Goal: Task Accomplishment & Management: Complete application form

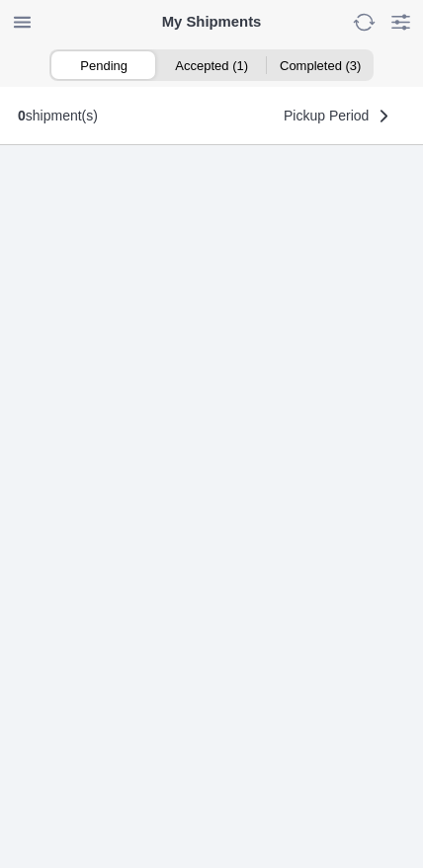
click at [219, 66] on ion-segment-button "Accepted (1)" at bounding box center [211, 65] width 108 height 28
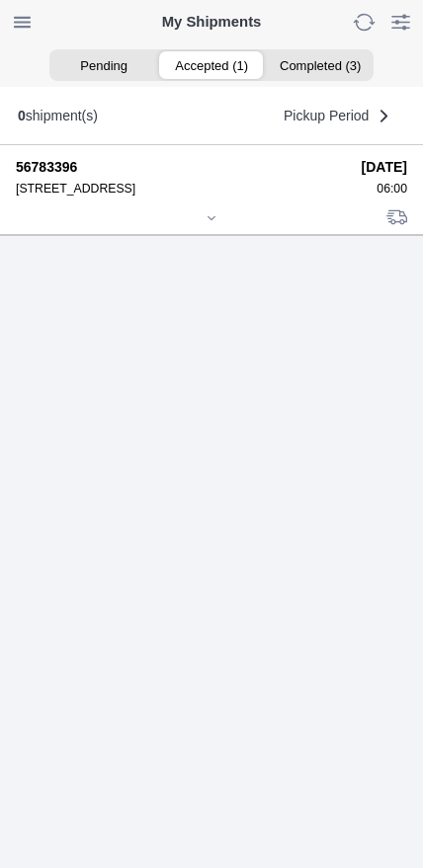
click at [214, 227] on div at bounding box center [211, 219] width 391 height 15
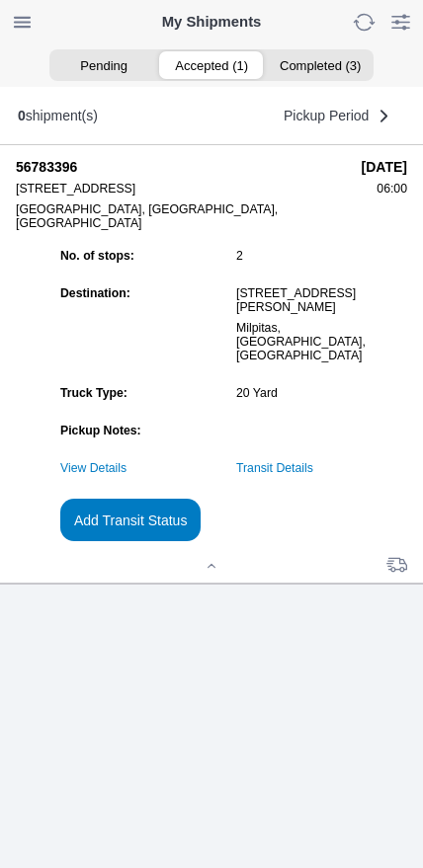
click at [313, 475] on link "Transit Details" at bounding box center [274, 468] width 77 height 14
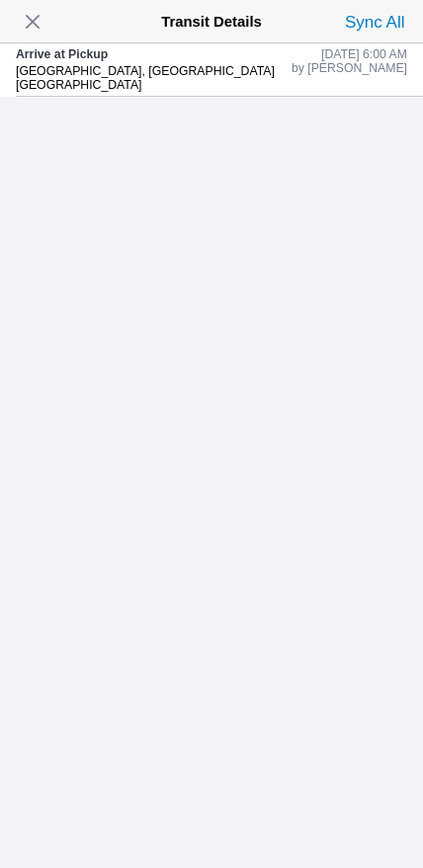
click at [32, 36] on span "button" at bounding box center [33, 22] width 28 height 28
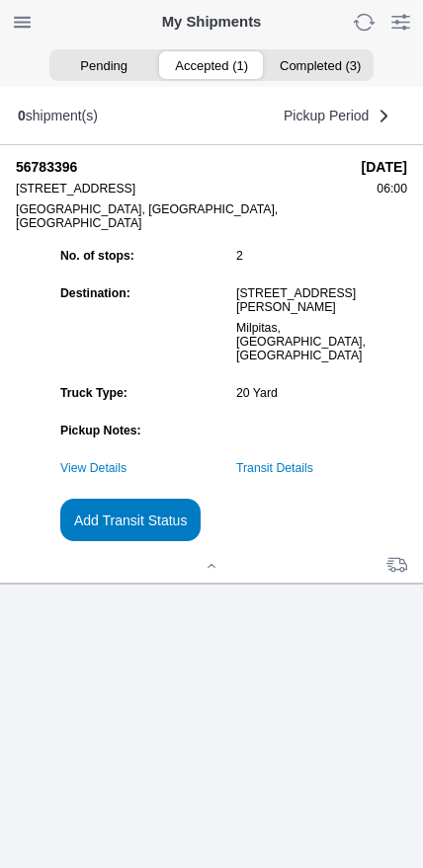
click at [0, 0] on slot "Add Transit Status" at bounding box center [0, 0] width 0 height 0
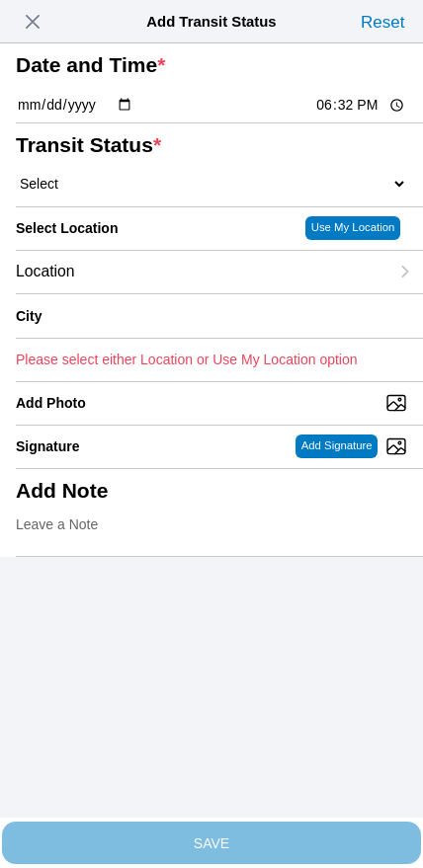
click at [407, 830] on ion-footer "SAVE" at bounding box center [211, 842] width 423 height 50
click at [346, 115] on input "18:32" at bounding box center [360, 105] width 93 height 21
type input "06:52"
click at [119, 192] on select "Select Arrive at Drop Off Arrive at Pickup Break Start Break Stop Depart Drop O…" at bounding box center [211, 184] width 391 height 18
select select "DPTPULOC"
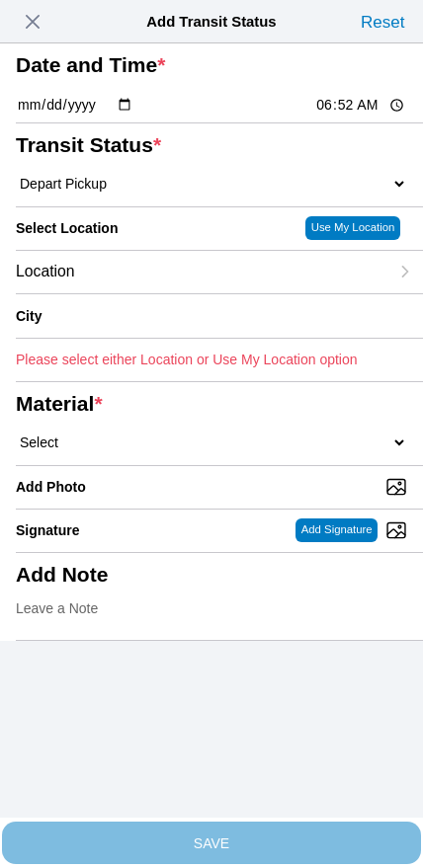
click at [134, 293] on div "Location" at bounding box center [202, 272] width 372 height 42
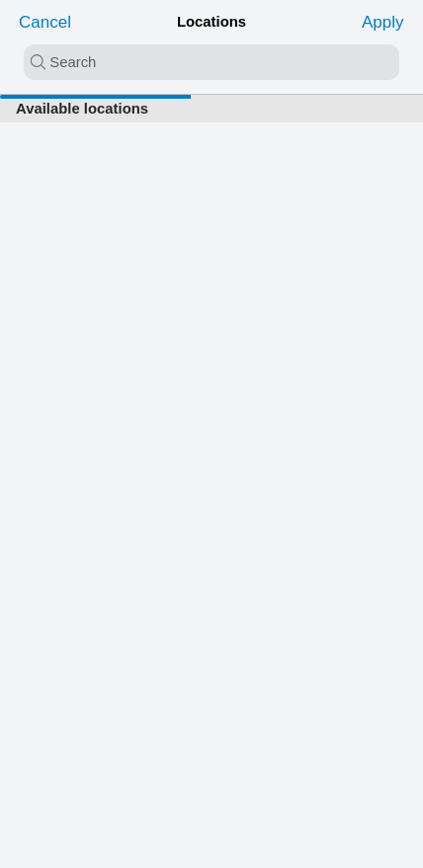
click at [167, 60] on input "search text" at bounding box center [211, 62] width 375 height 36
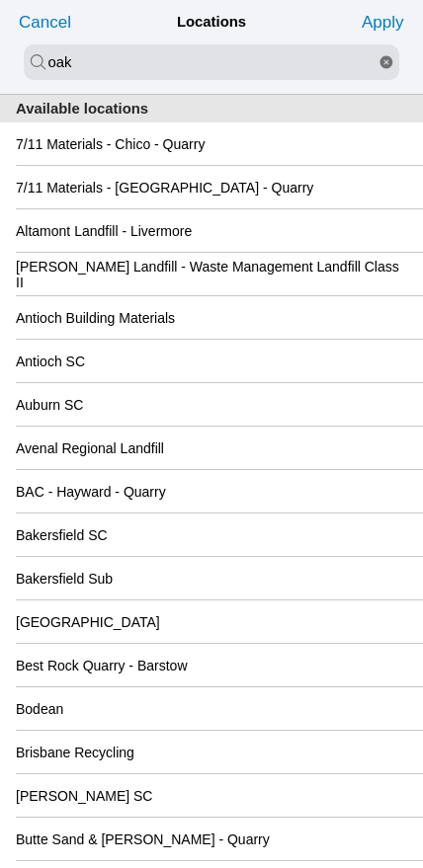
type input "oak"
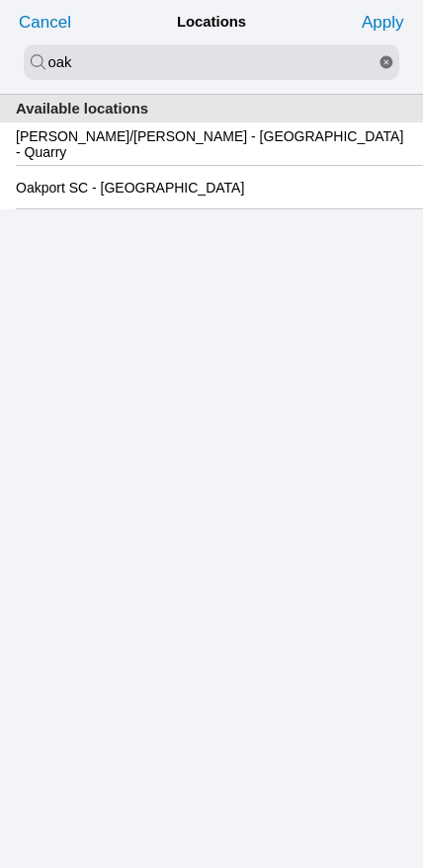
click at [0, 0] on slot "Oakport SC - Oakland" at bounding box center [0, 0] width 0 height 0
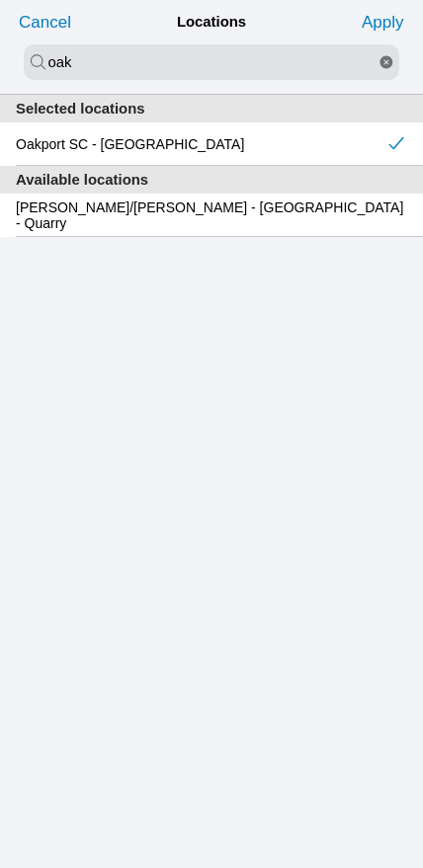
click at [0, 0] on slot "Apply" at bounding box center [0, 0] width 0 height 0
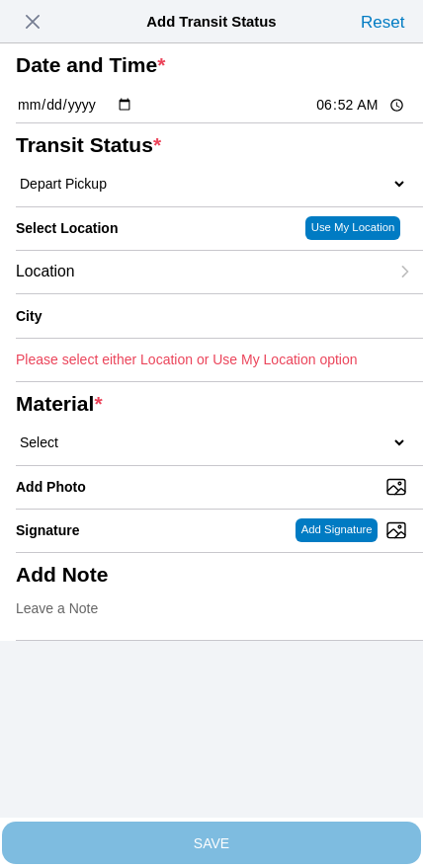
type input "Oakland"
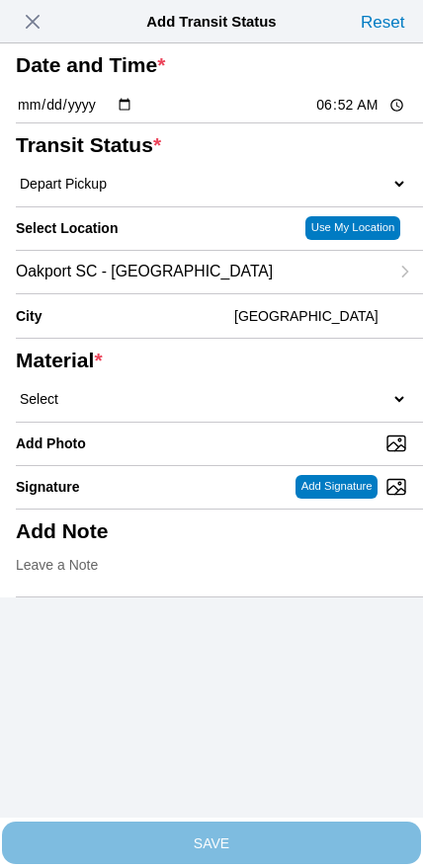
click at [258, 408] on select "Select 1" x 3" Rock 1" x 4" Rock 2" x 4" Rock Asphalt Cold Patch Backfill Spec …" at bounding box center [211, 399] width 391 height 18
select select "708654"
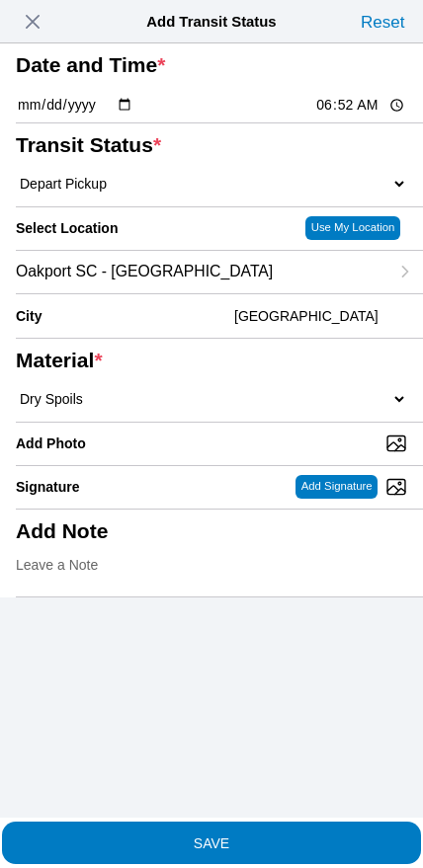
click at [265, 839] on span "SAVE" at bounding box center [211, 842] width 391 height 14
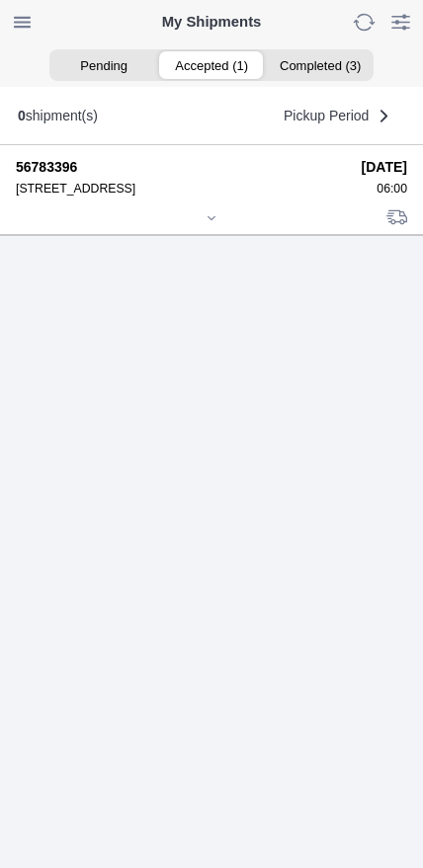
click at [212, 224] on icon at bounding box center [211, 218] width 12 height 12
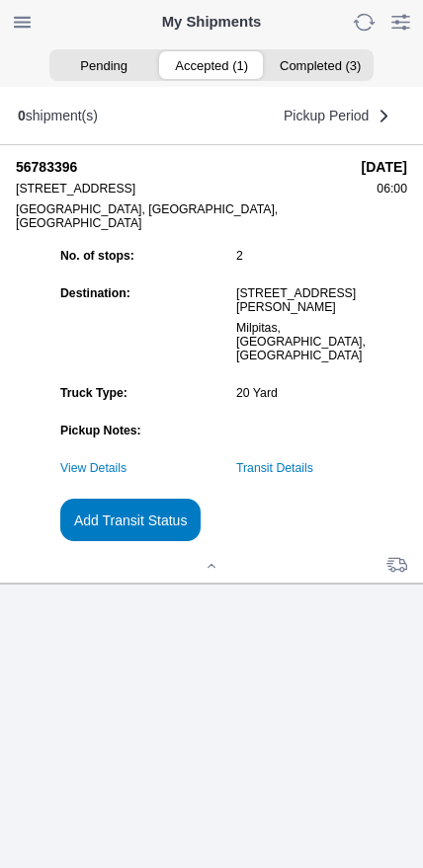
click at [0, 0] on slot "Add Transit Status" at bounding box center [0, 0] width 0 height 0
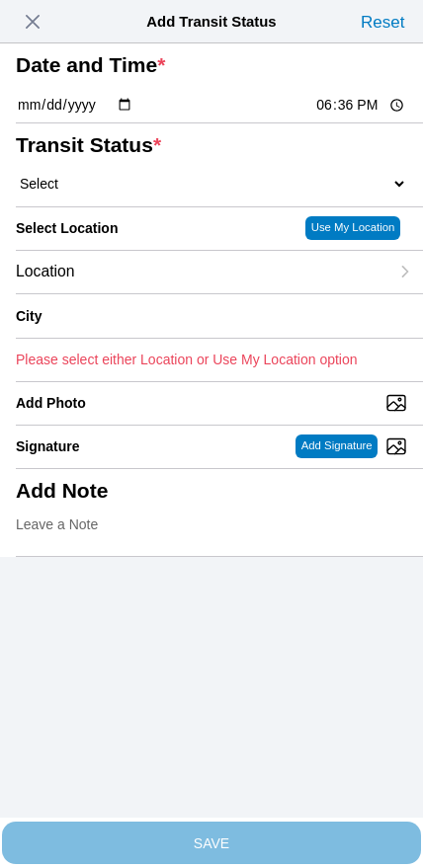
click at [342, 115] on input "18:36" at bounding box center [360, 105] width 93 height 21
type input "09:00"
click at [129, 192] on select "Select Arrive at Drop Off Arrive at Pickup Break Start Break Stop Depart Drop O…" at bounding box center [211, 184] width 391 height 18
select select "DPTDLVLOC"
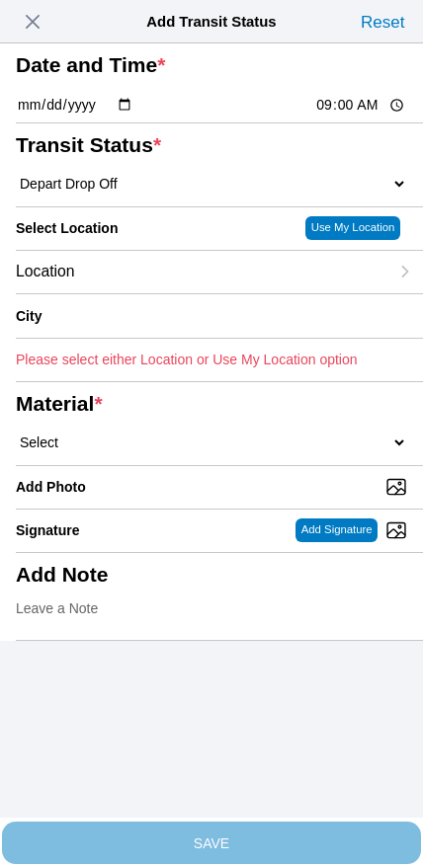
click at [166, 293] on div "Location" at bounding box center [202, 272] width 372 height 42
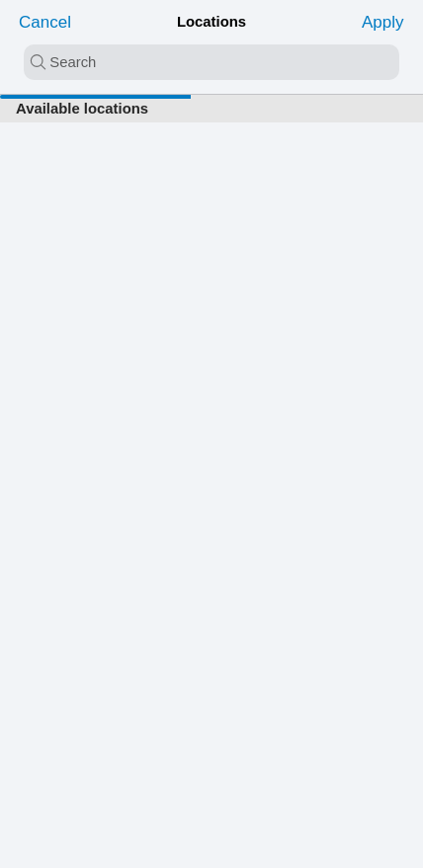
click at [187, 73] on input "search text" at bounding box center [211, 62] width 375 height 36
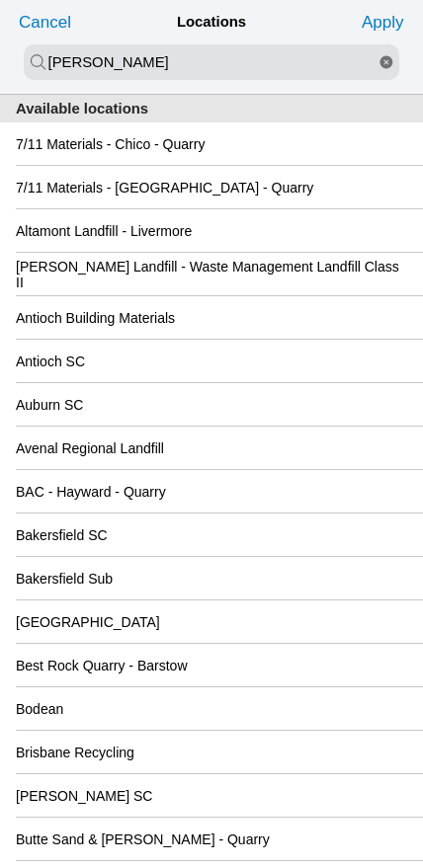
type input "newby"
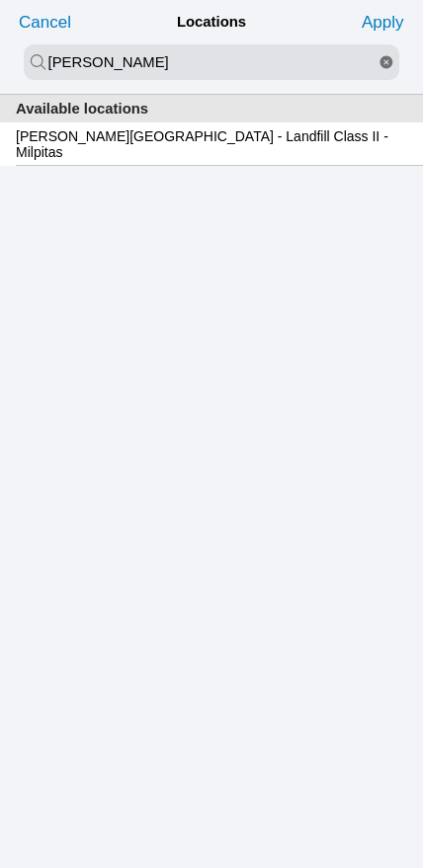
click at [0, 0] on slot "Newby Island - Landfill Class II - Milpitas" at bounding box center [0, 0] width 0 height 0
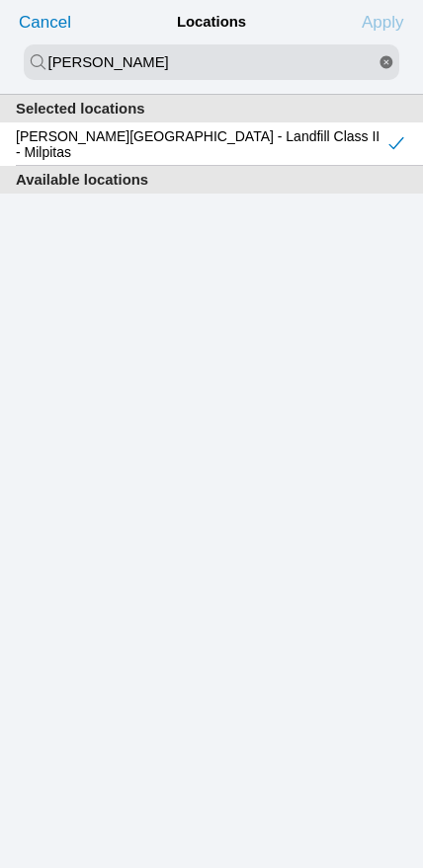
click at [0, 0] on slot "Apply" at bounding box center [0, 0] width 0 height 0
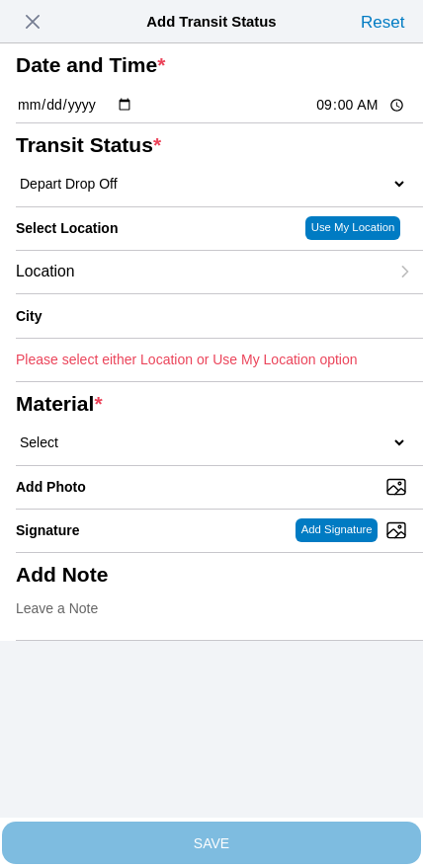
type input "Milpitas"
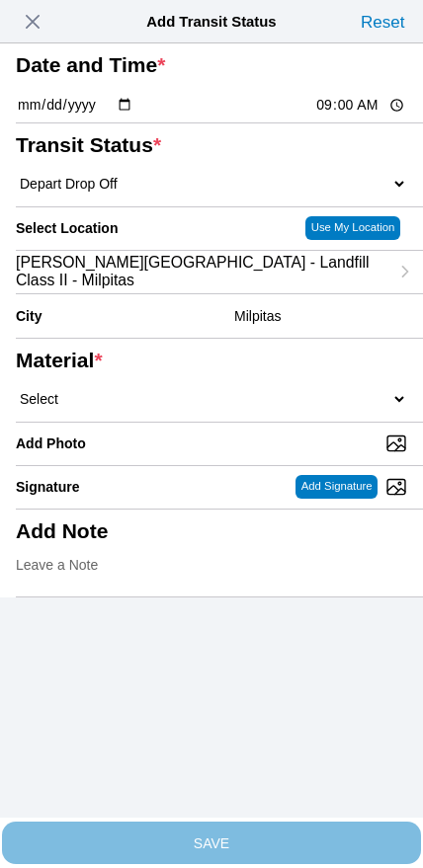
click at [259, 408] on select "Select 1" x 3" Rock 1" x 4" Rock 2" x 4" Rock Asphalt Cold Patch Backfill Spec …" at bounding box center [211, 399] width 391 height 18
select select "708654"
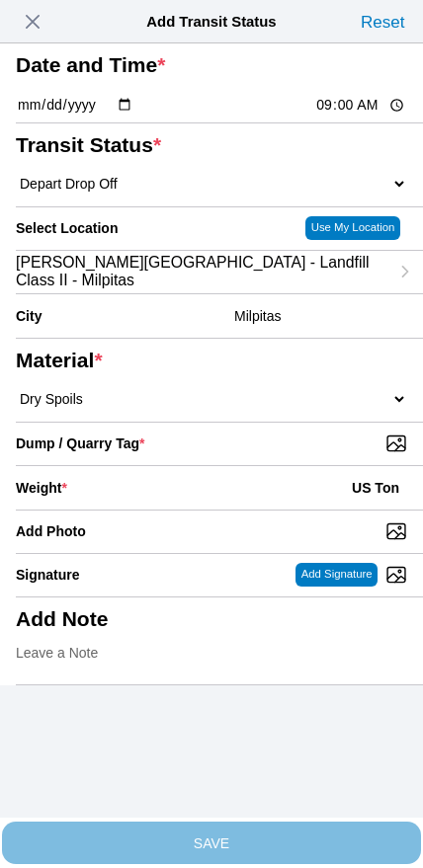
click at [290, 454] on input "Dump / Quarry Tag *" at bounding box center [219, 443] width 407 height 22
type input "C:\fakepath\image.jpg"
click at [183, 509] on div "Weight * US Ton" at bounding box center [211, 487] width 391 height 43
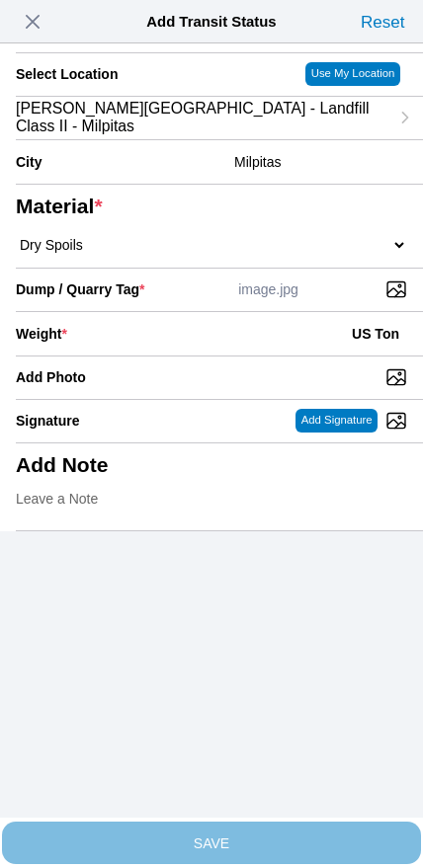
scroll to position [178, 0]
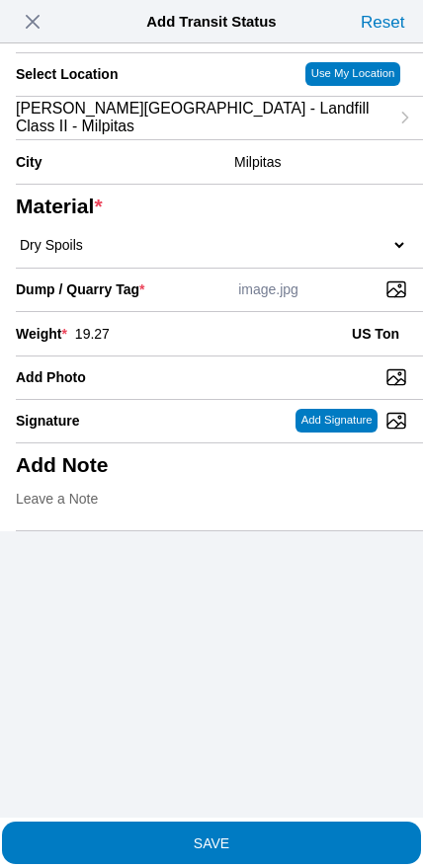
type input "19.27"
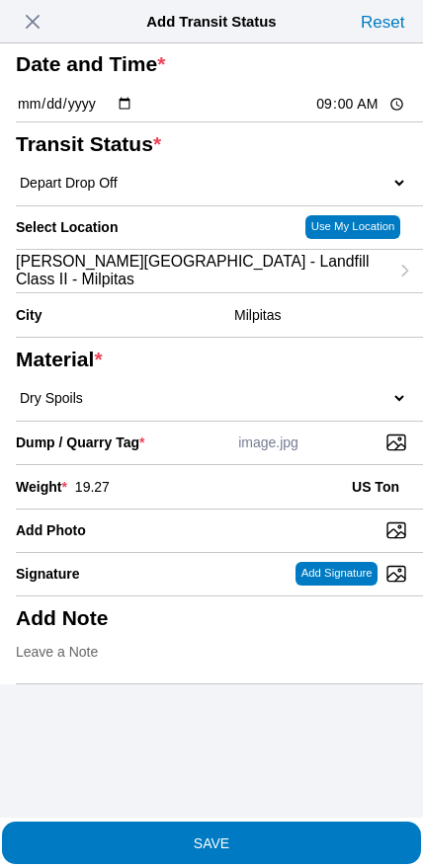
scroll to position [56, 0]
click at [250, 835] on span "SAVE" at bounding box center [211, 842] width 391 height 14
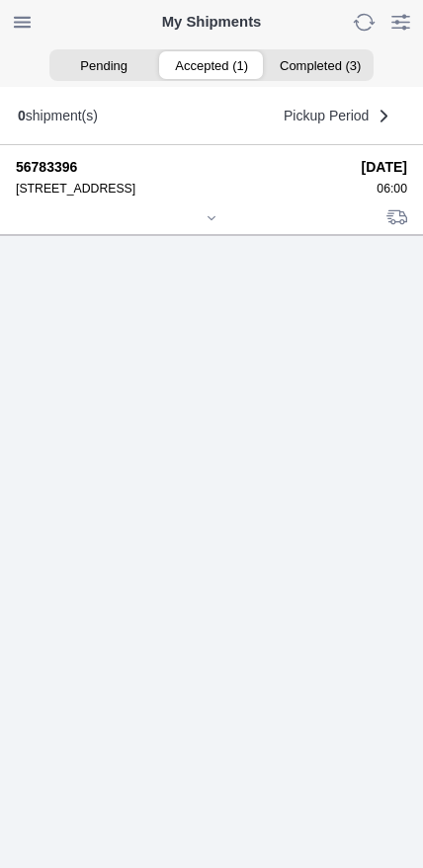
click at [211, 224] on icon at bounding box center [211, 218] width 12 height 12
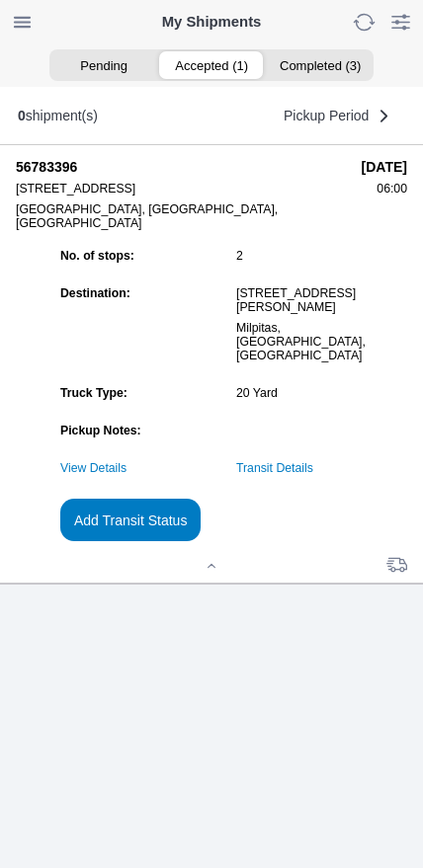
click at [0, 0] on slot "Add Transit Status" at bounding box center [0, 0] width 0 height 0
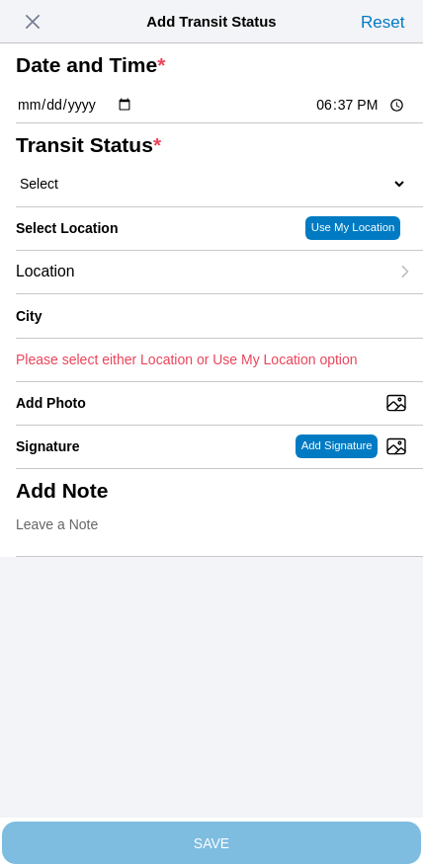
click at [349, 115] on input "18:37" at bounding box center [360, 105] width 93 height 21
type input "10:10"
click at [113, 192] on select "Select Arrive at Drop Off Arrive at Pickup Break Start Break Stop Depart Drop O…" at bounding box center [211, 184] width 391 height 18
select select "DPTPULOC"
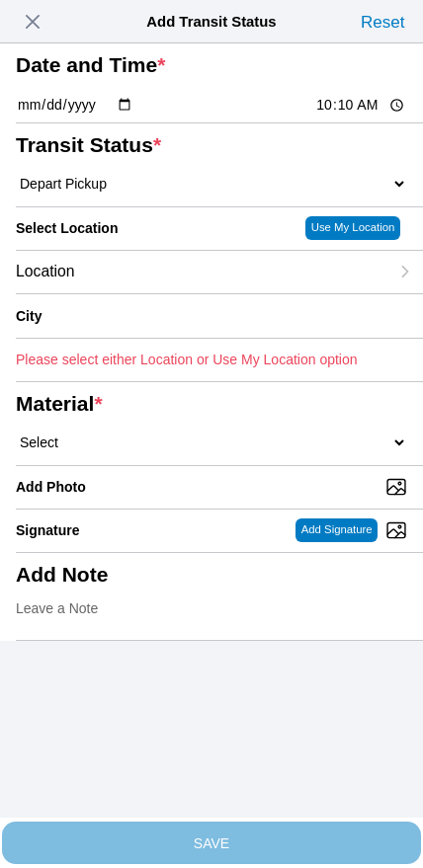
click at [167, 293] on div "Location" at bounding box center [202, 272] width 372 height 42
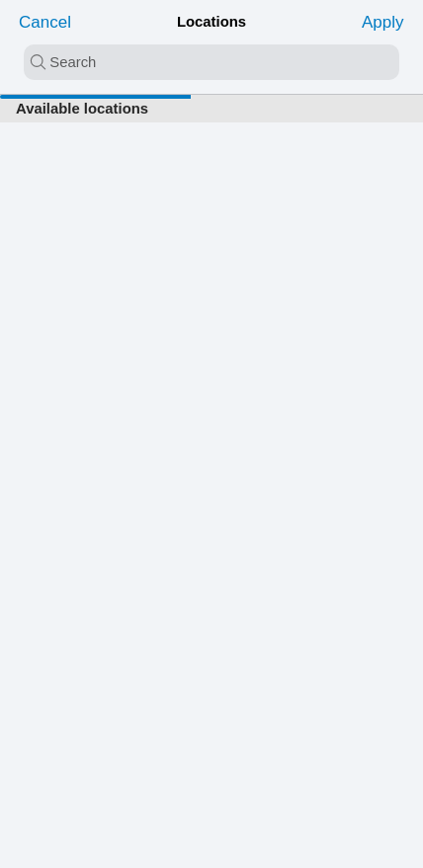
click at [173, 67] on input "search text" at bounding box center [211, 62] width 375 height 36
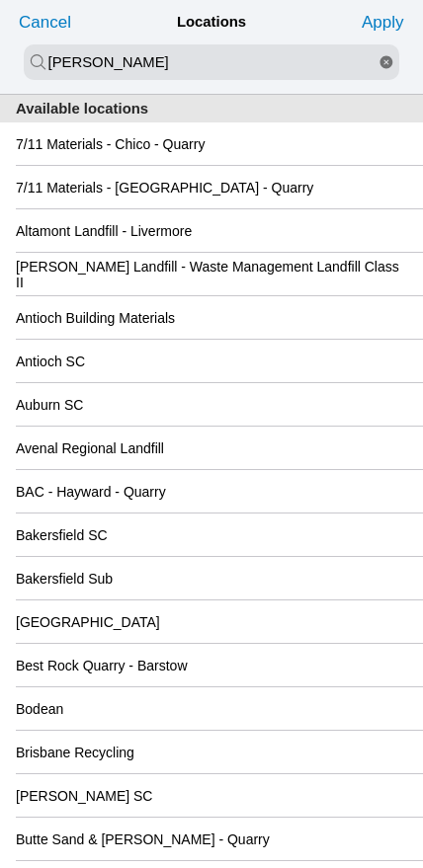
type input "hanson"
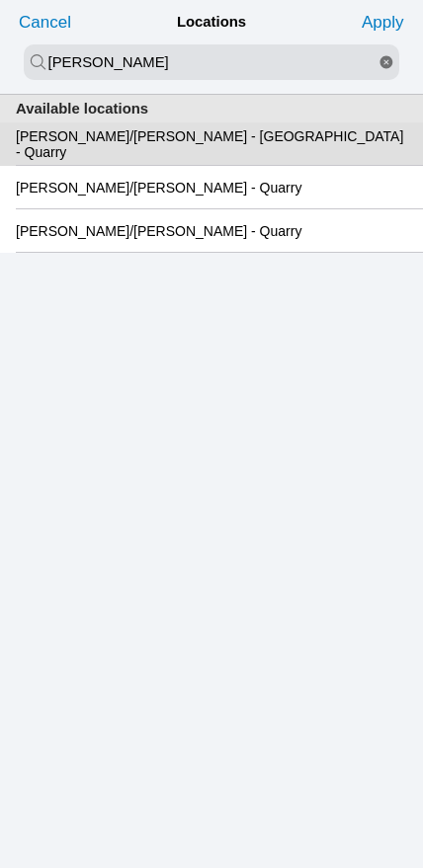
click at [0, 0] on slot "Hanson/Marietta - Oakland - Quarry" at bounding box center [0, 0] width 0 height 0
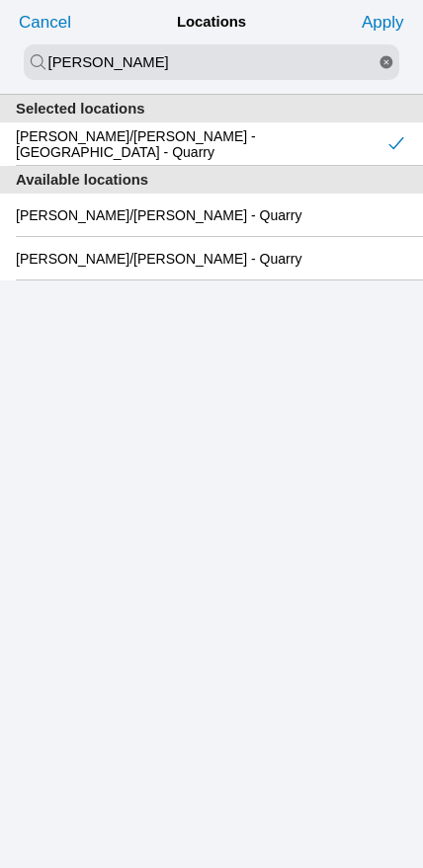
click at [0, 0] on slot "Apply" at bounding box center [0, 0] width 0 height 0
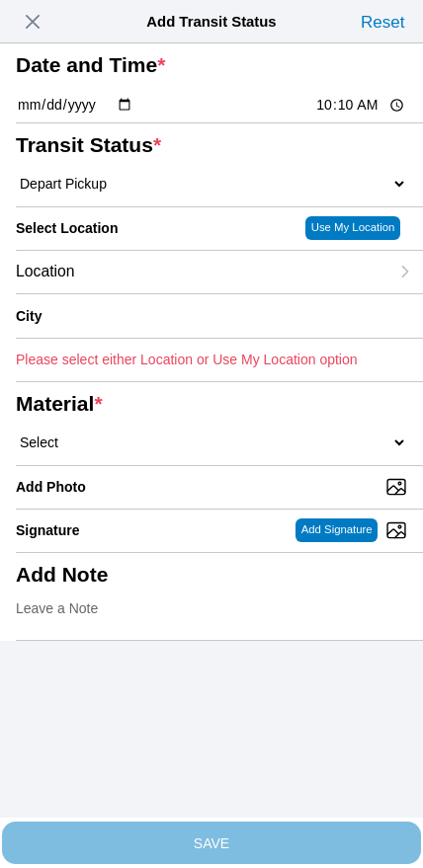
type input "Oakland"
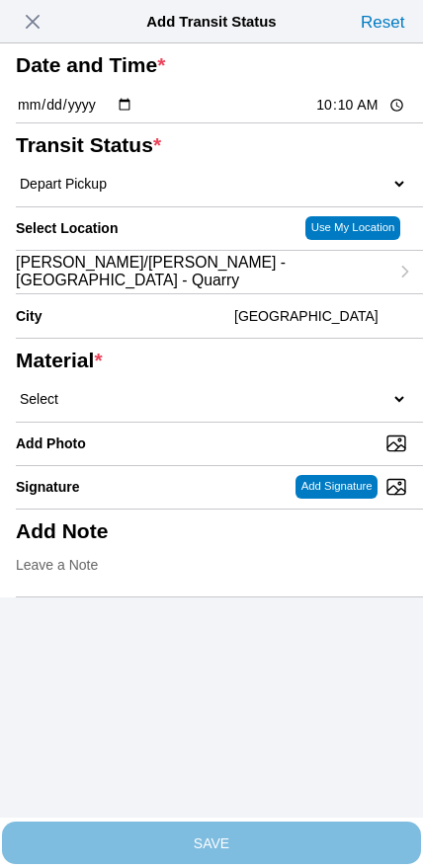
click at [227, 408] on select "Select 1" x 3" Rock 1" x 4" Rock 2" x 4" Rock Asphalt Cold Patch Backfill Spec …" at bounding box center [211, 399] width 391 height 18
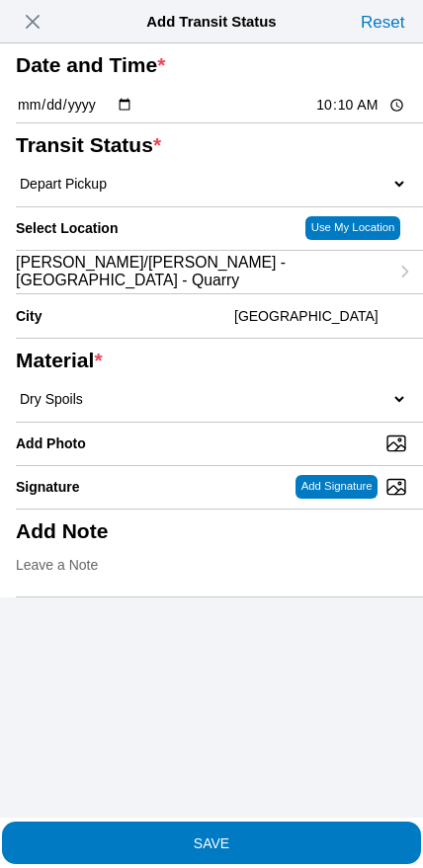
click at [233, 408] on select "Select 1" x 3" Rock 1" x 4" Rock 2" x 4" Rock Asphalt Cold Patch Backfill Spec …" at bounding box center [211, 399] width 391 height 18
select select "708651"
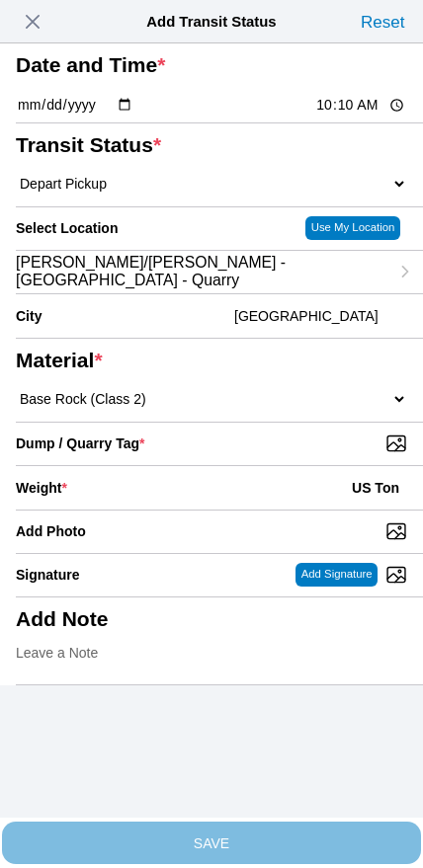
click at [289, 454] on input "Dump / Quarry Tag *" at bounding box center [219, 443] width 407 height 22
type input "C:\fakepath\image.jpg"
click at [185, 509] on div "Weight * US Ton" at bounding box center [211, 487] width 391 height 43
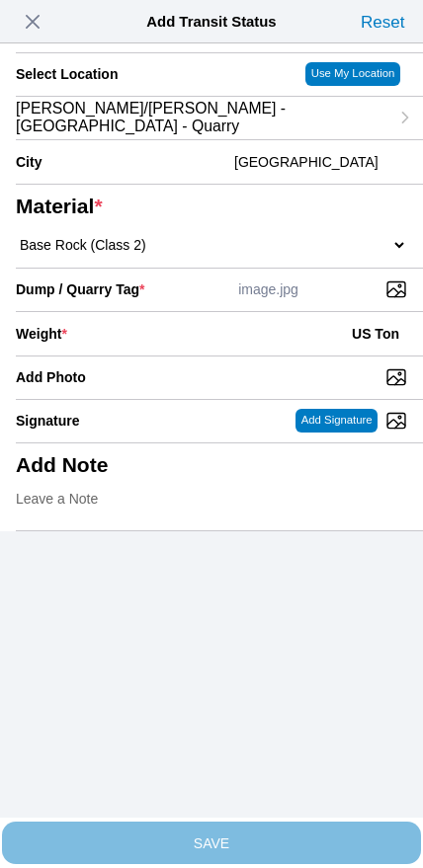
scroll to position [178, 0]
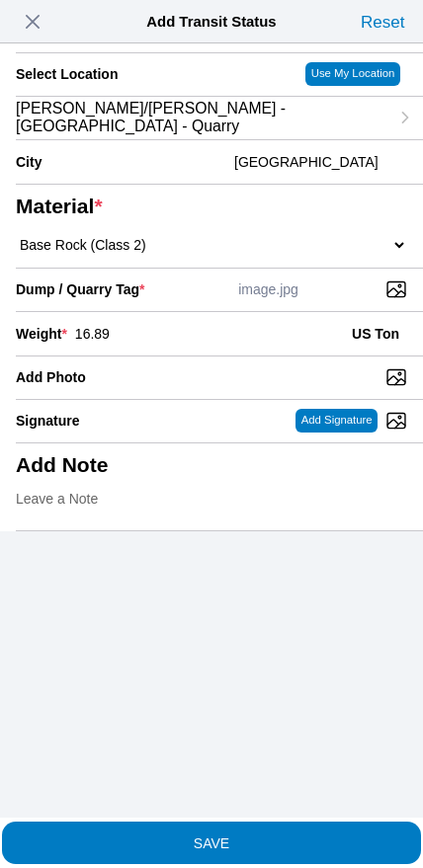
type input "16.89"
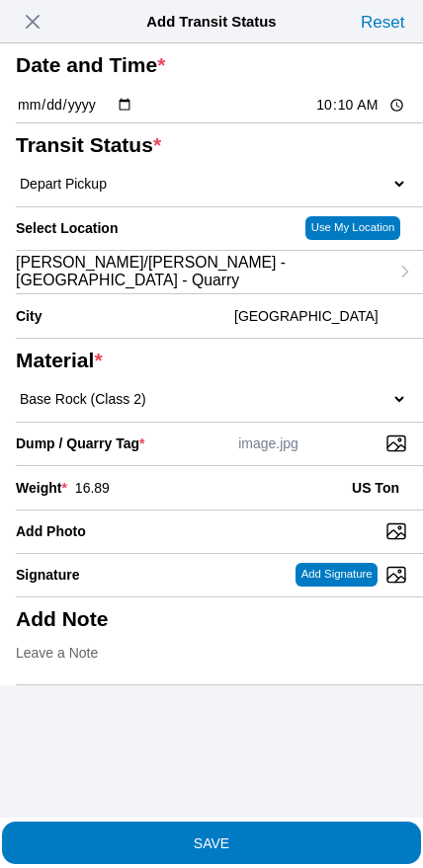
scroll to position [0, 0]
click at [0, 0] on slot "SAVE" at bounding box center [0, 0] width 0 height 0
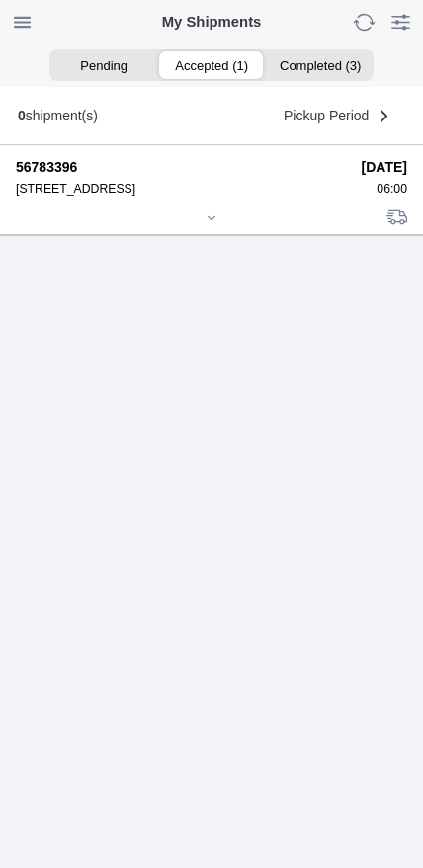
click at [205, 224] on icon at bounding box center [211, 218] width 12 height 12
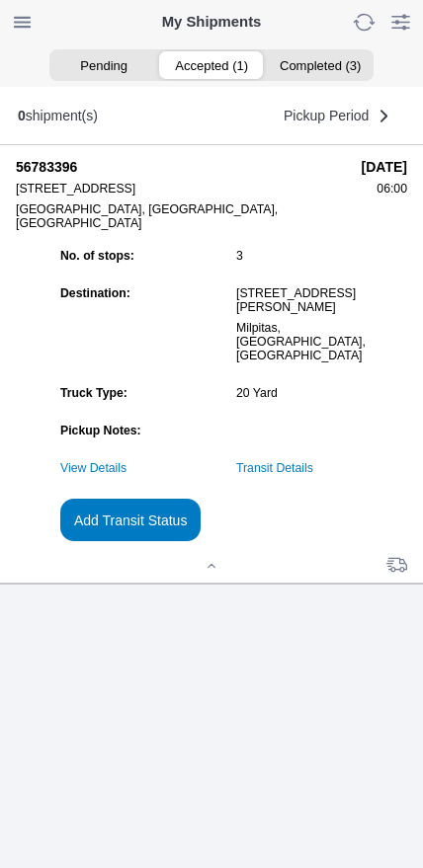
click at [313, 475] on link "Transit Details" at bounding box center [274, 468] width 77 height 14
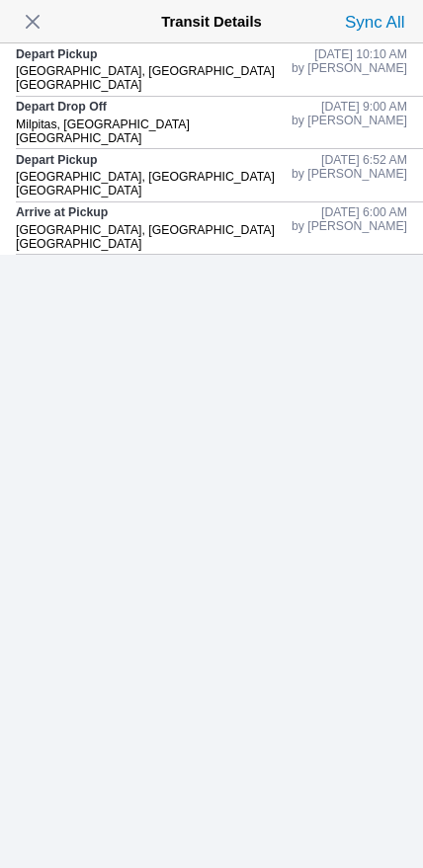
click at [40, 32] on span "button" at bounding box center [33, 22] width 28 height 28
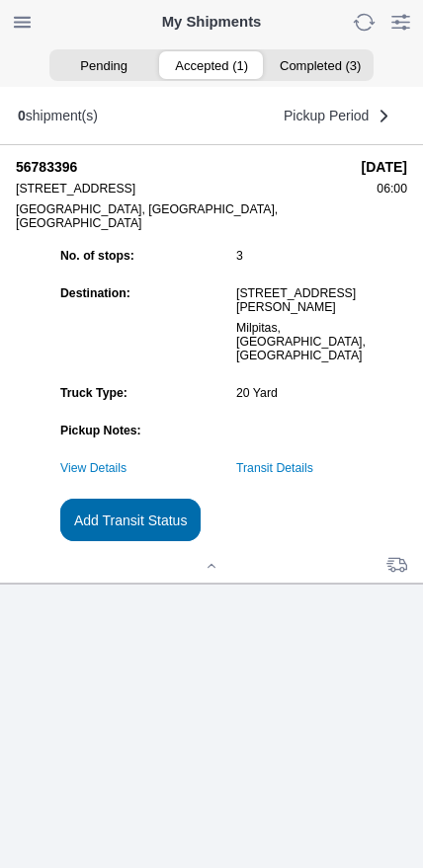
click at [0, 0] on slot "Add Transit Status" at bounding box center [0, 0] width 0 height 0
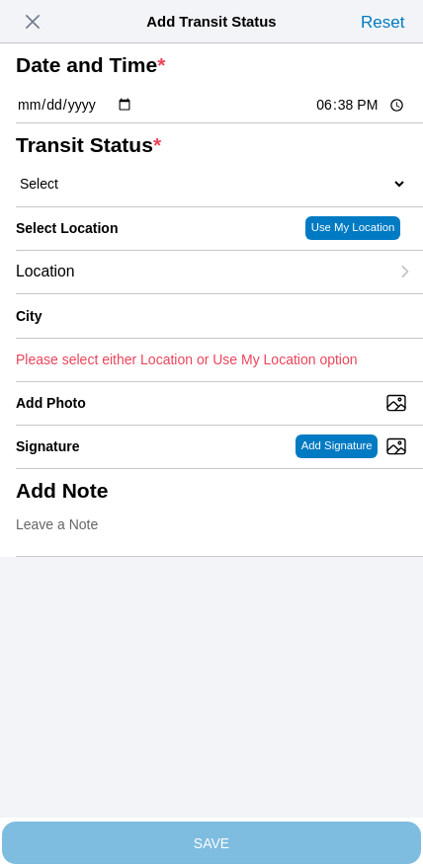
click at [344, 115] on input "18:38" at bounding box center [360, 105] width 93 height 21
type input "10:30"
click at [93, 192] on select "Select Arrive at Drop Off Arrive at Pickup Break Start Break Stop Depart Drop O…" at bounding box center [211, 184] width 391 height 18
select select "DPTDLVLOC"
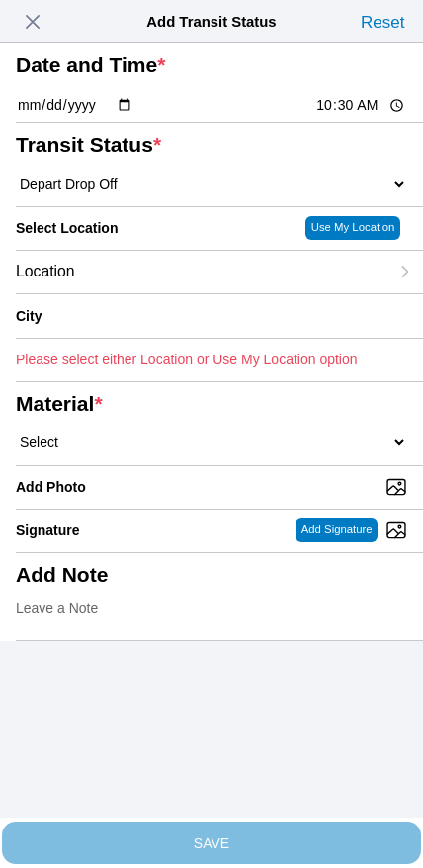
click at [131, 293] on div "Location" at bounding box center [202, 272] width 372 height 42
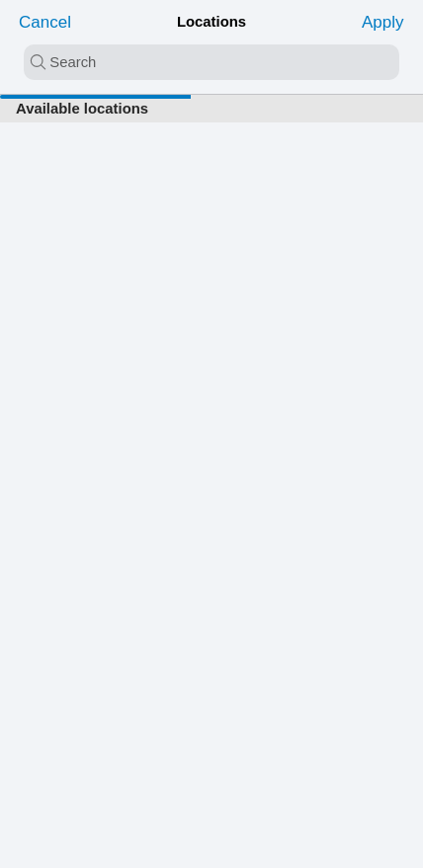
click at [189, 80] on input "search text" at bounding box center [211, 62] width 375 height 36
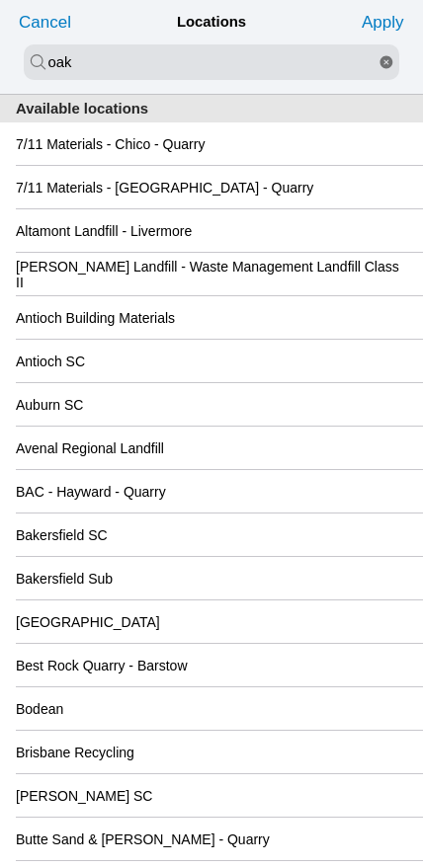
type input "oak"
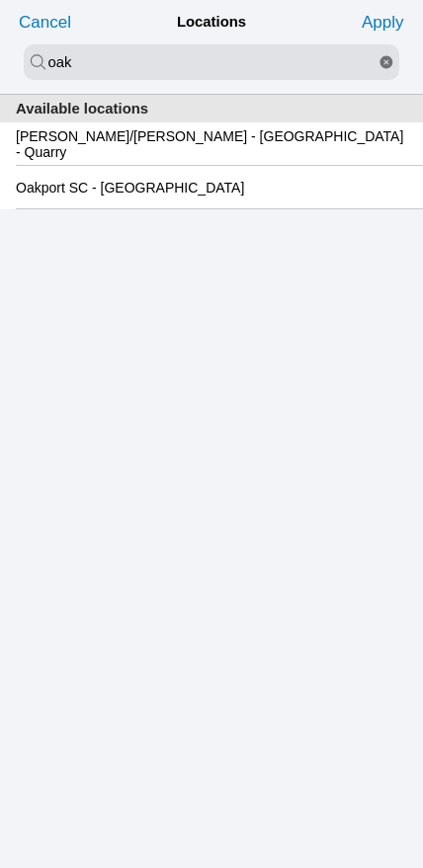
click at [0, 0] on slot "Oakport SC - Oakland" at bounding box center [0, 0] width 0 height 0
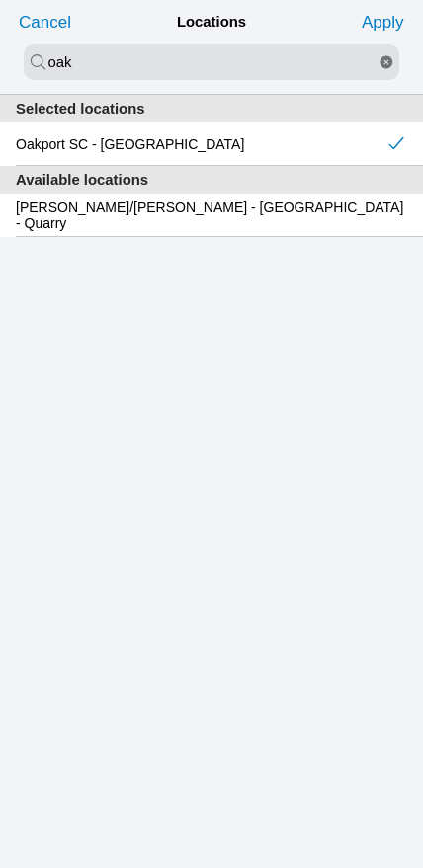
click at [0, 0] on slot "Apply" at bounding box center [0, 0] width 0 height 0
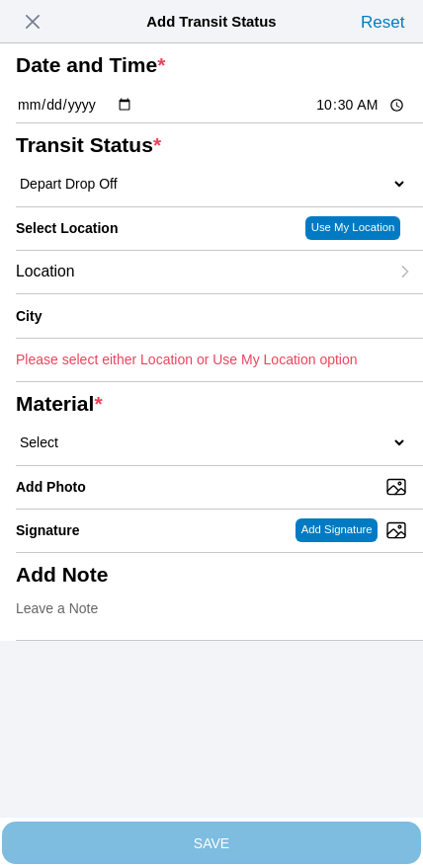
type input "Oakland"
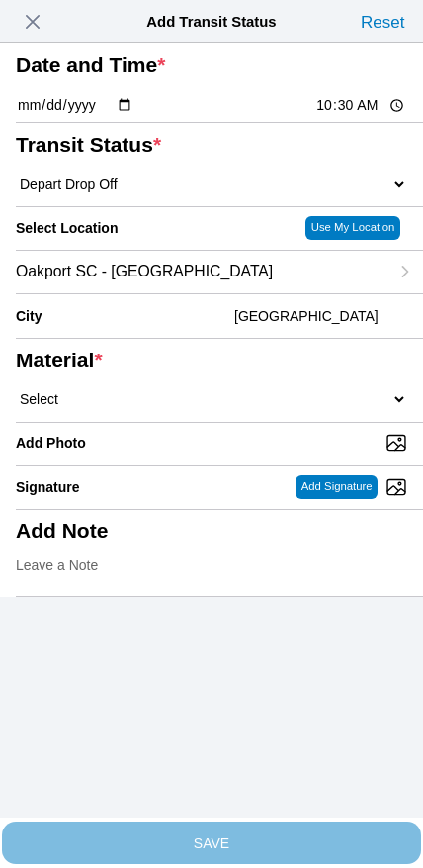
click at [260, 408] on select "Select 1" x 3" Rock 1" x 4" Rock 2" x 4" Rock Asphalt Cold Patch Backfill Spec …" at bounding box center [211, 399] width 391 height 18
select select "708651"
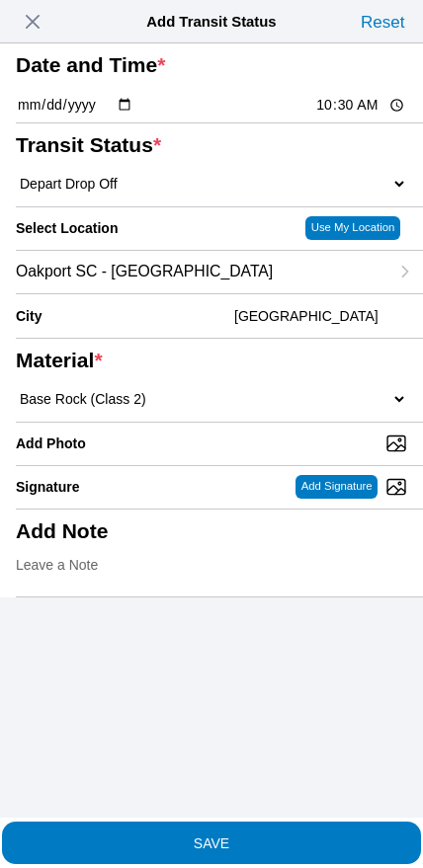
click at [239, 454] on input "Add Photo" at bounding box center [219, 443] width 407 height 22
type input "C:\fakepath\image.jpg"
click at [265, 840] on button "SAVE" at bounding box center [211, 842] width 419 height 42
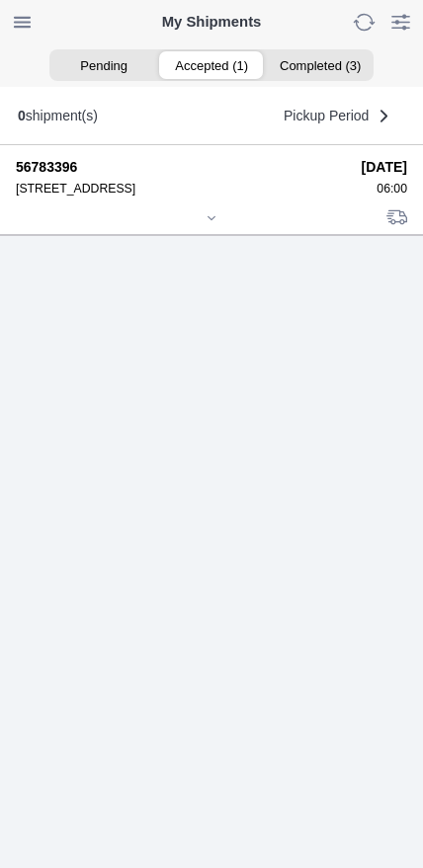
click at [206, 227] on div at bounding box center [211, 219] width 391 height 15
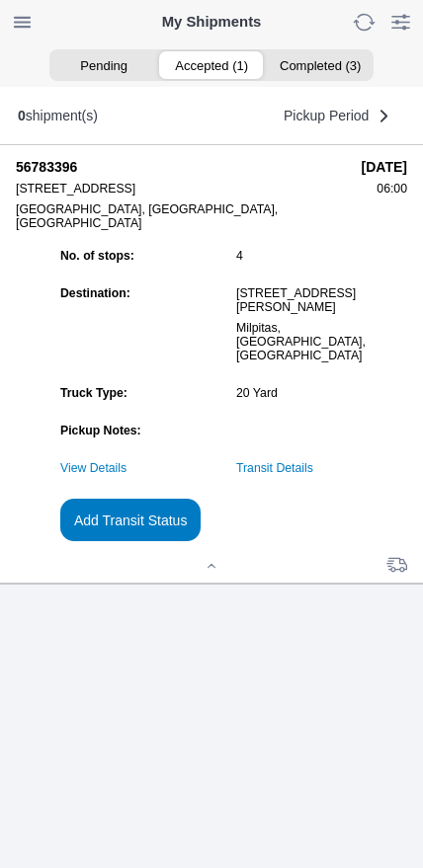
click at [0, 0] on slot "Add Transit Status" at bounding box center [0, 0] width 0 height 0
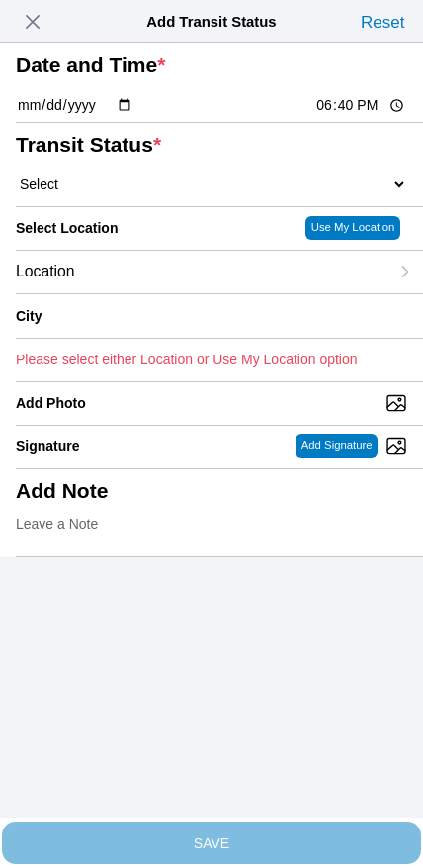
click at [333, 115] on input "18:40" at bounding box center [360, 105] width 93 height 21
type input "10:40"
click at [106, 192] on select "Select Arrive at Drop Off Arrive at Pickup Break Start Break Stop Depart Drop O…" at bounding box center [211, 184] width 391 height 18
select select "DPTPULOC"
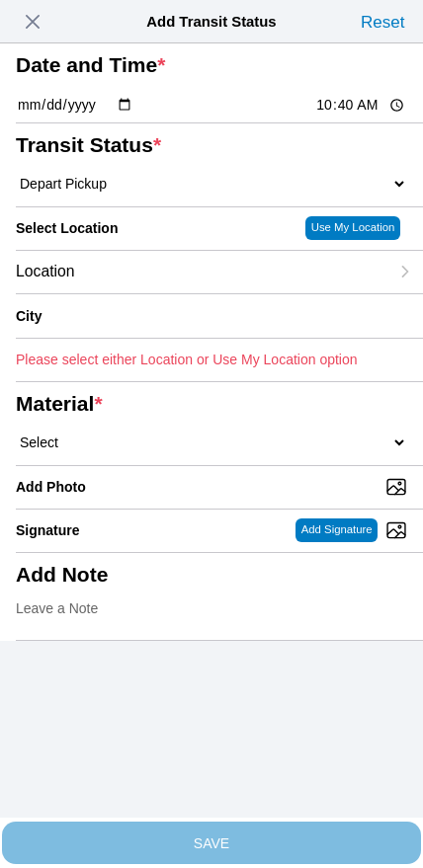
click at [141, 293] on div "Location" at bounding box center [202, 272] width 372 height 42
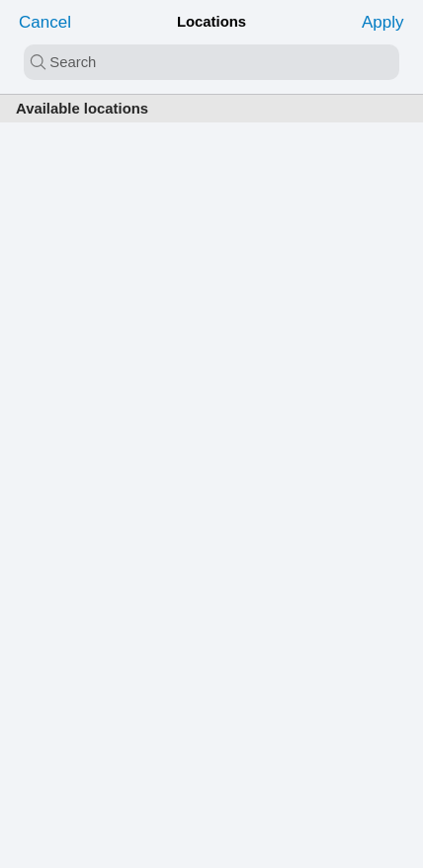
click at [203, 65] on input "search text" at bounding box center [211, 62] width 375 height 36
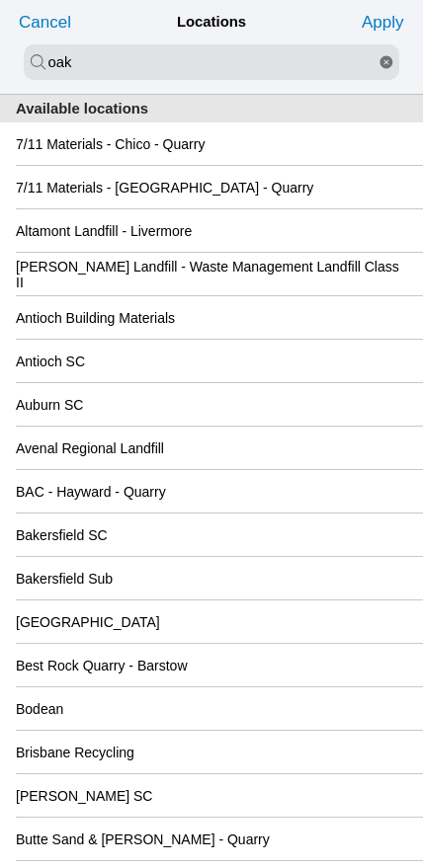
type input "oak"
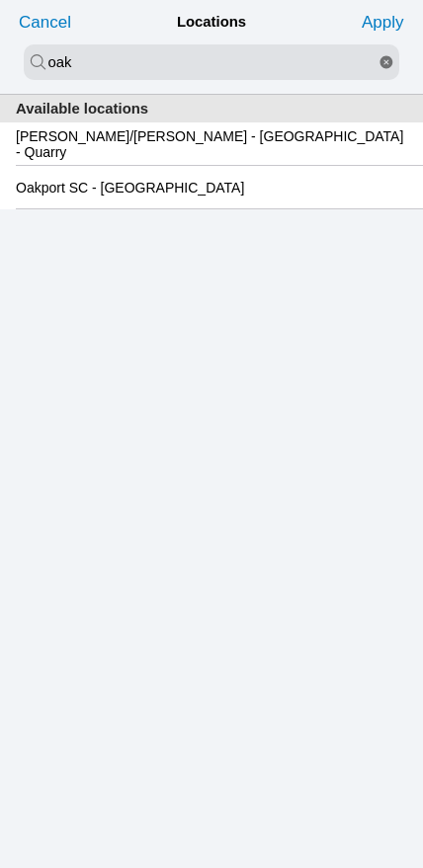
click at [0, 0] on slot "Oakport SC - Oakland" at bounding box center [0, 0] width 0 height 0
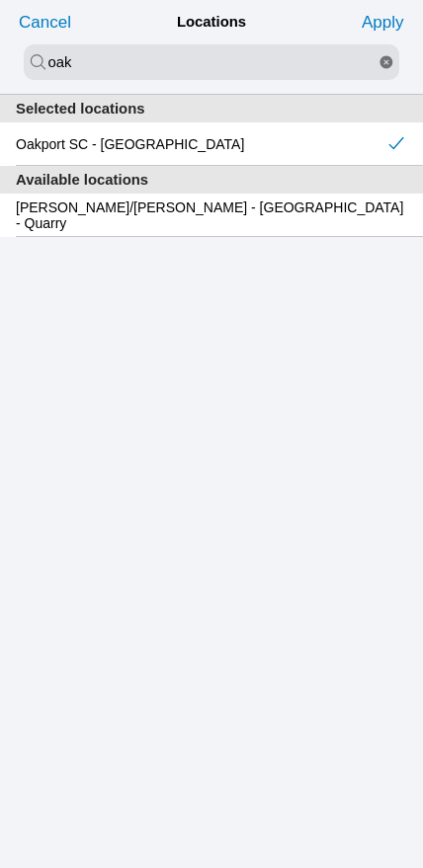
click at [0, 0] on slot "Apply" at bounding box center [0, 0] width 0 height 0
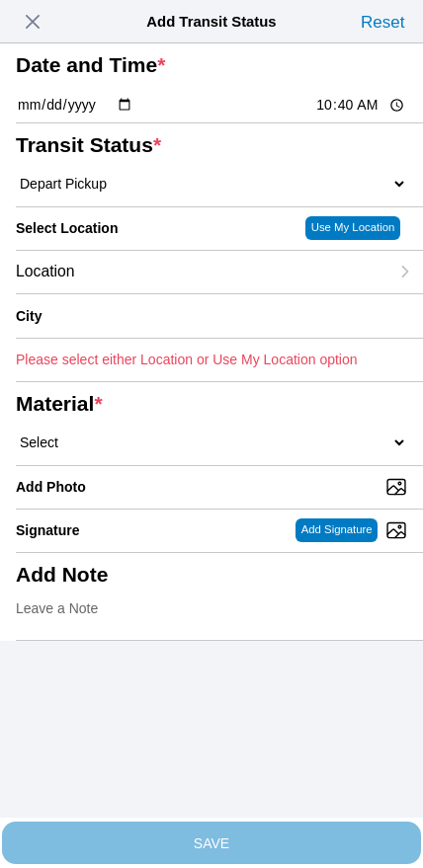
type input "Oakland"
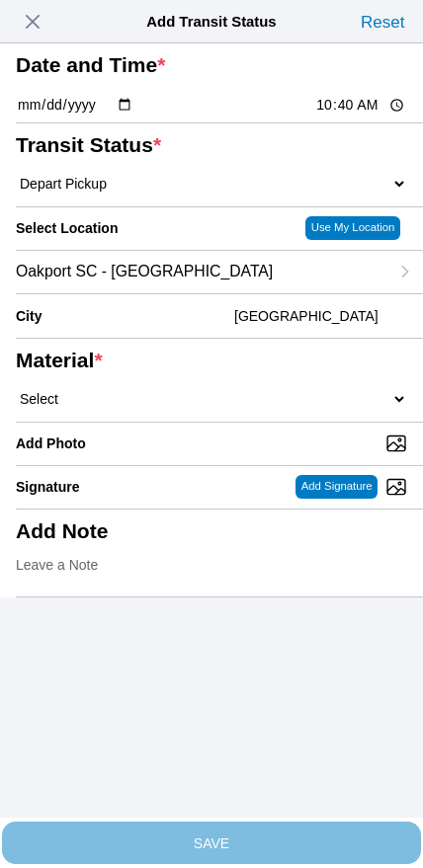
click at [242, 408] on select "Select 1" x 3" Rock 1" x 4" Rock 2" x 4" Rock Asphalt Cold Patch Backfill Spec …" at bounding box center [211, 399] width 391 height 18
select select "708654"
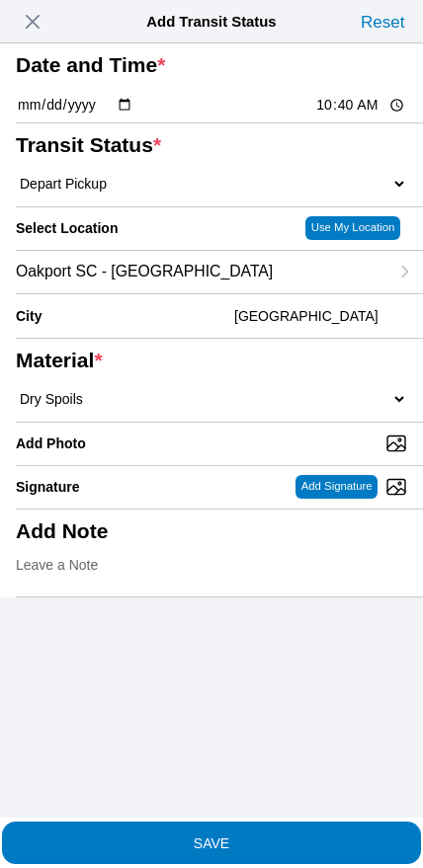
click at [245, 839] on span "SAVE" at bounding box center [211, 842] width 391 height 14
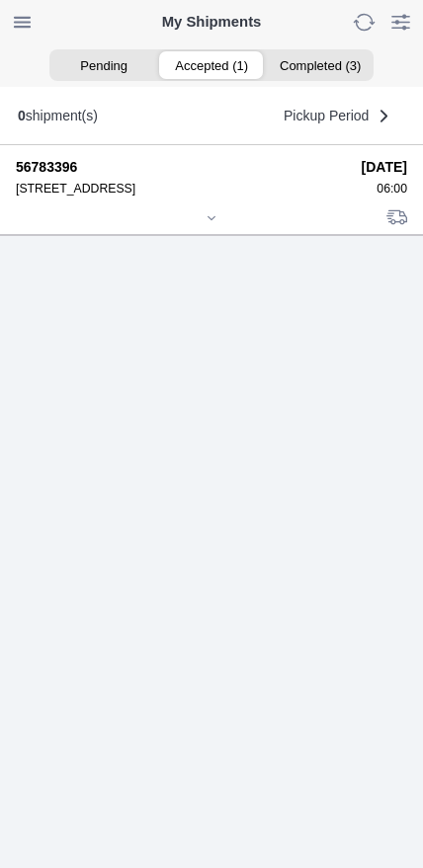
click at [208, 219] on icon at bounding box center [211, 217] width 7 height 3
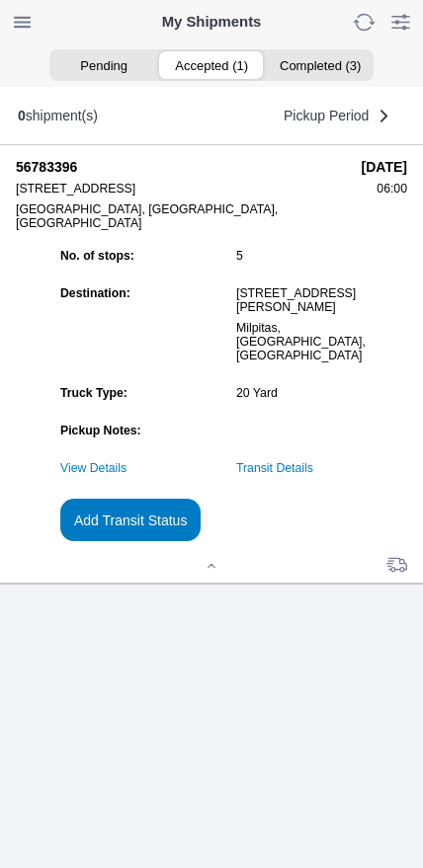
click at [311, 475] on link "Transit Details" at bounding box center [274, 468] width 77 height 14
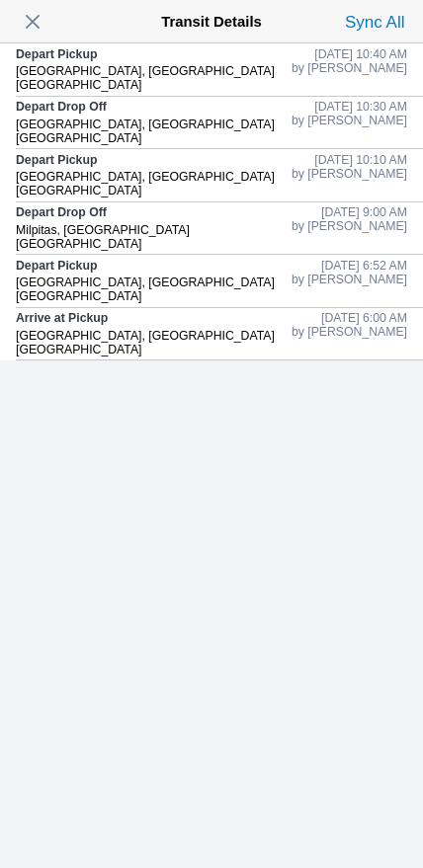
click at [38, 29] on span "button" at bounding box center [33, 22] width 28 height 28
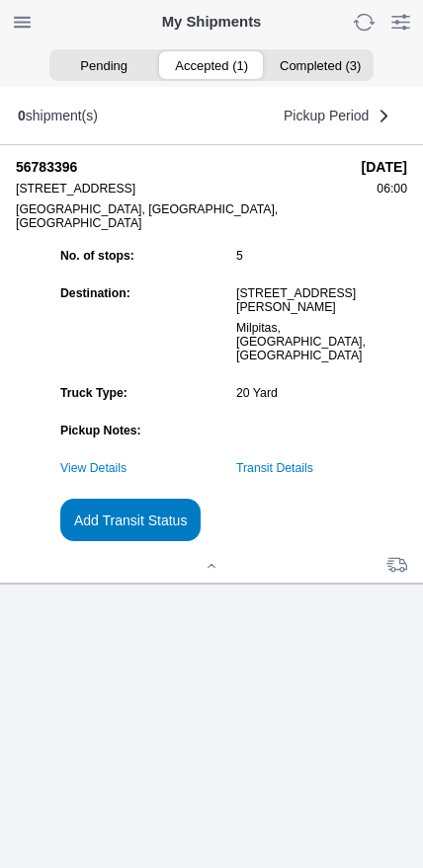
click at [0, 0] on slot "Add Transit Status" at bounding box center [0, 0] width 0 height 0
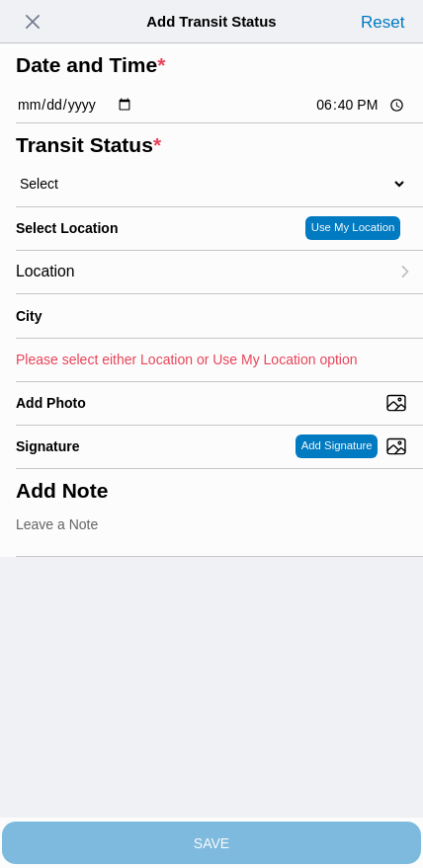
click at [338, 115] on input "18:40" at bounding box center [360, 105] width 93 height 21
type input "12:15"
click at [106, 192] on select "Select Arrive at Drop Off Arrive at Pickup Break Start Break Stop Depart Drop O…" at bounding box center [211, 184] width 391 height 18
select select "DPTDLVLOC"
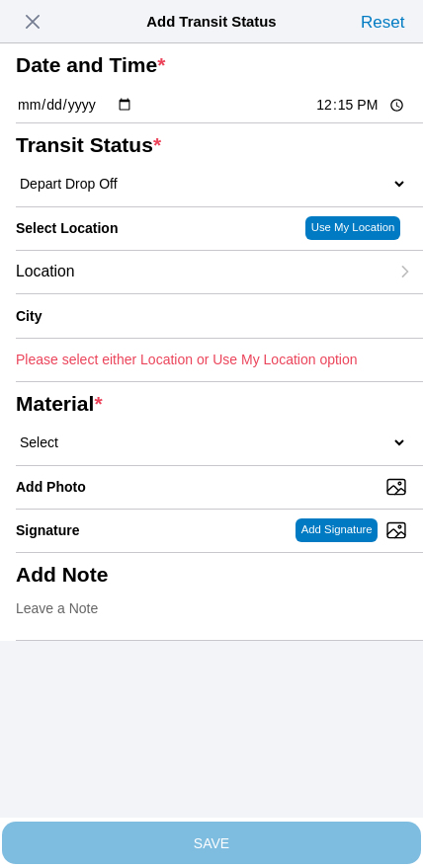
click at [134, 293] on div "Location" at bounding box center [202, 272] width 372 height 42
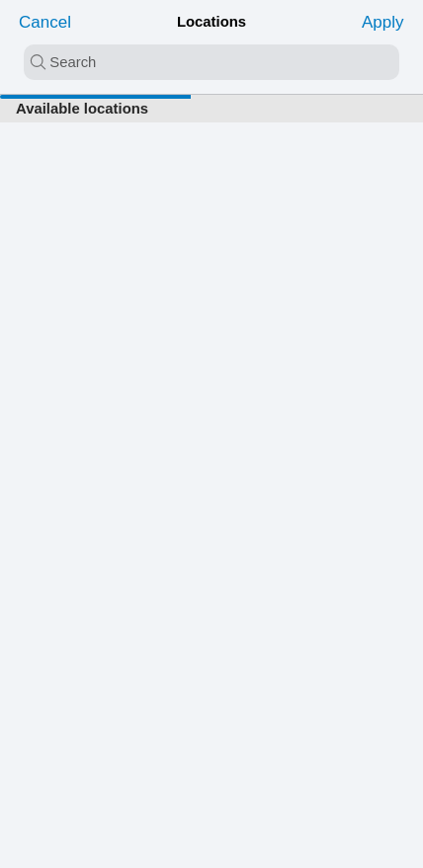
click at [170, 63] on input "search text" at bounding box center [211, 62] width 375 height 36
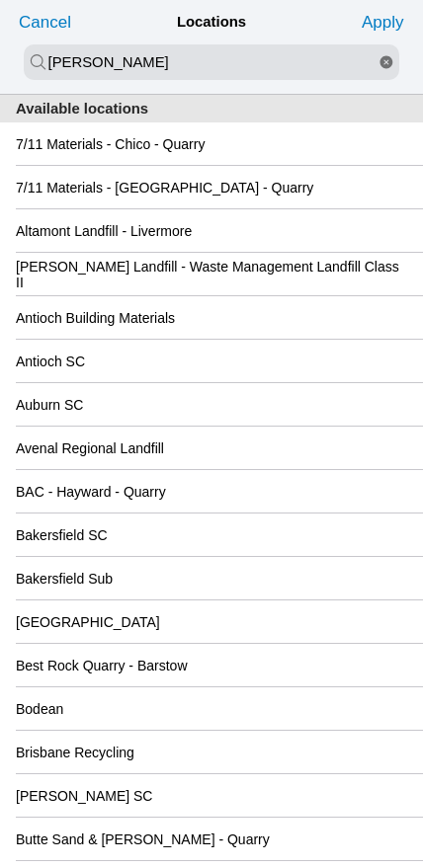
type input "keller"
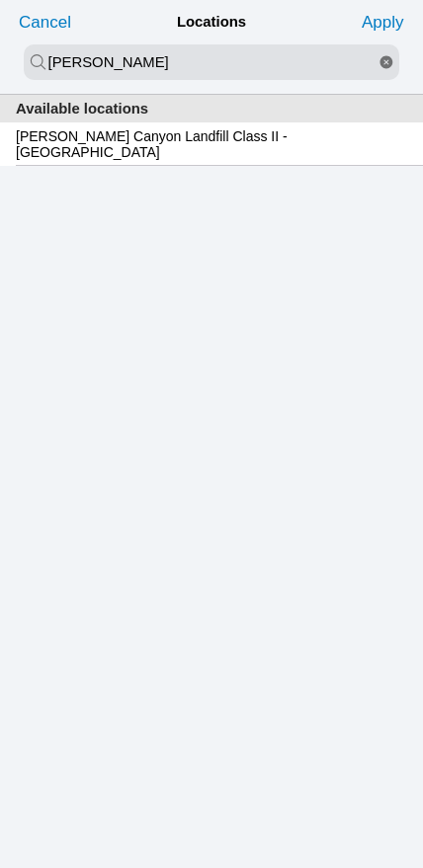
click at [0, 0] on slot "Keller Canyon Landfill Class II - Pittsburg" at bounding box center [0, 0] width 0 height 0
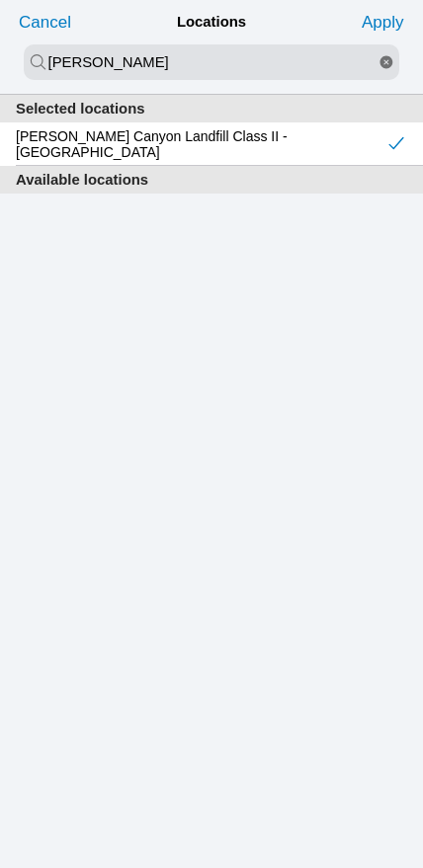
click at [0, 0] on slot "Apply" at bounding box center [0, 0] width 0 height 0
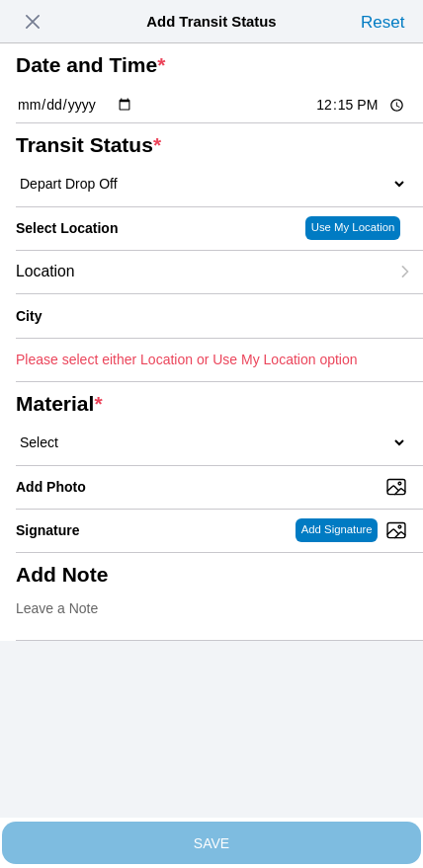
type input "Pittsburg"
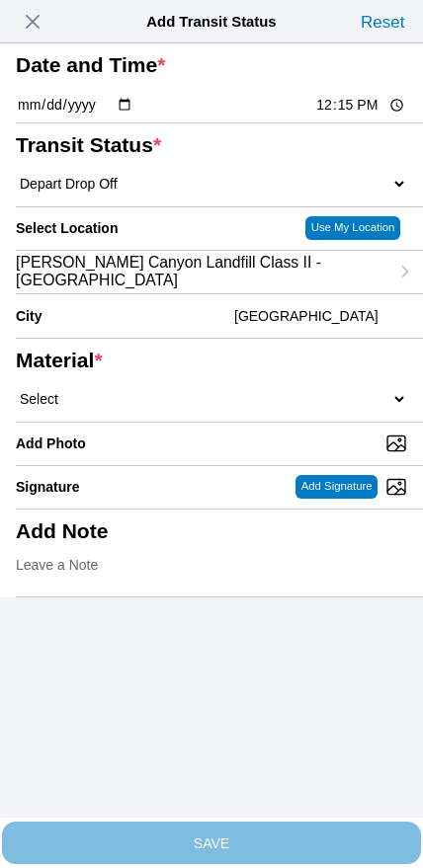
click at [225, 408] on select "Select 1" x 3" Rock 1" x 4" Rock 2" x 4" Rock Asphalt Cold Patch Backfill Spec …" at bounding box center [211, 399] width 391 height 18
select select "708654"
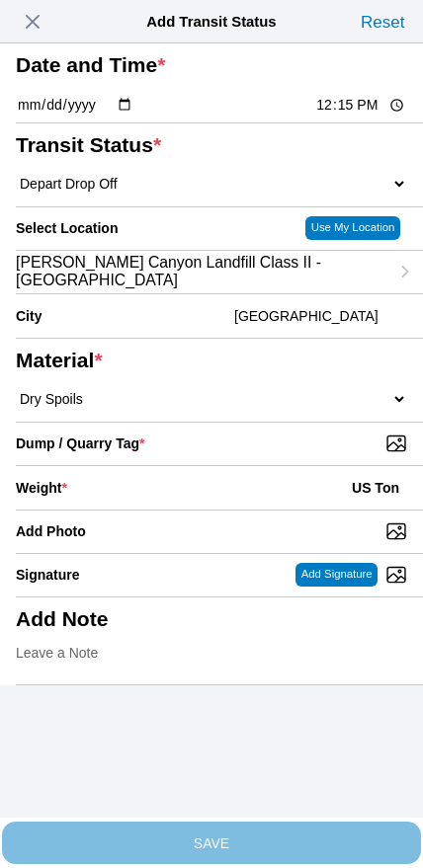
click at [285, 454] on input "Dump / Quarry Tag *" at bounding box center [219, 443] width 407 height 22
type input "C:\fakepath\image.jpg"
click at [219, 509] on div "Weight * US Ton" at bounding box center [211, 487] width 391 height 43
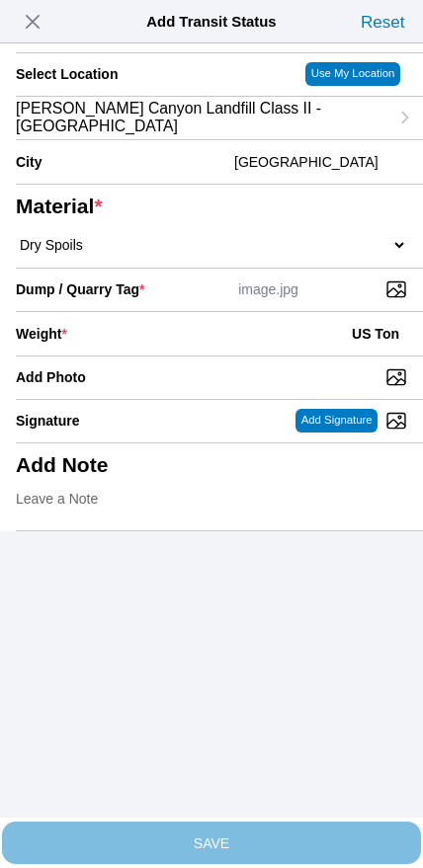
scroll to position [178, 0]
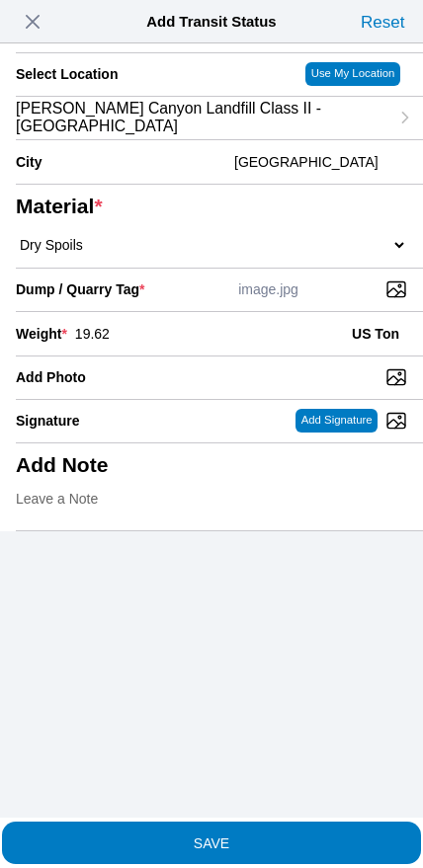
type input "19.62"
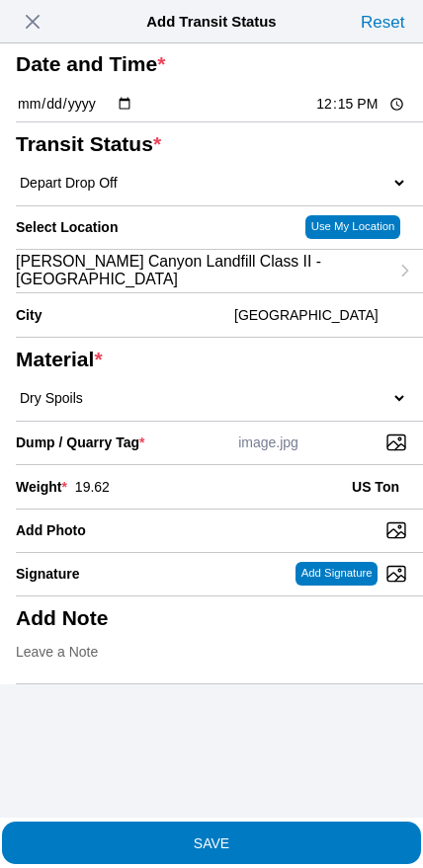
scroll to position [114, 0]
click at [260, 835] on span "SAVE" at bounding box center [211, 842] width 391 height 14
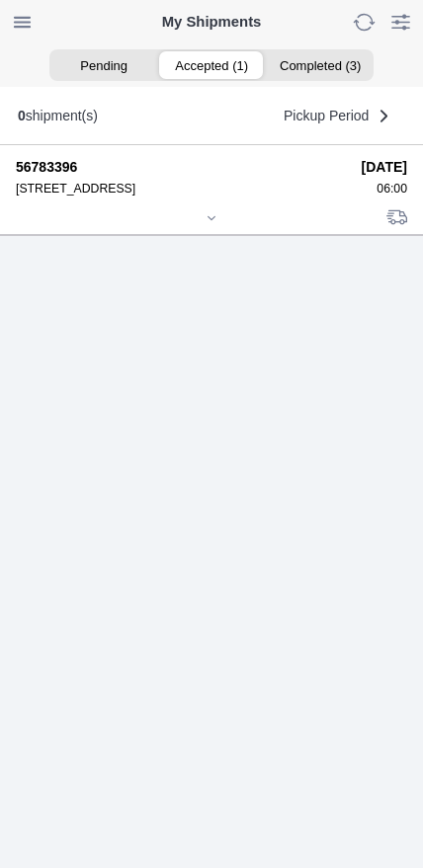
click at [209, 227] on div at bounding box center [211, 219] width 391 height 15
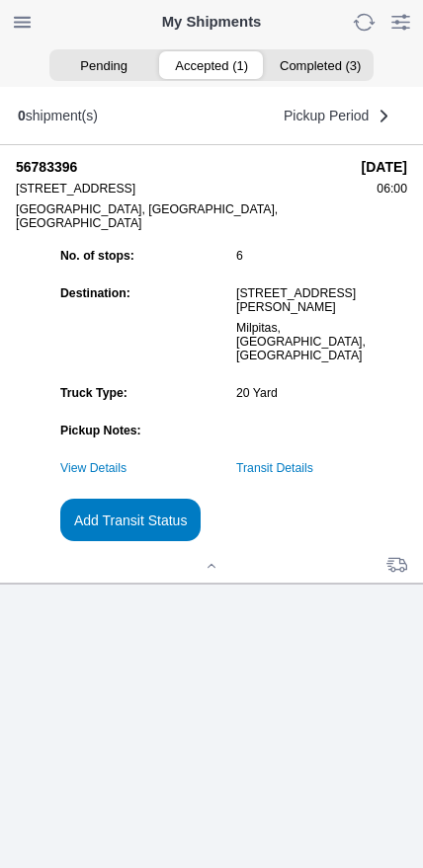
click at [0, 0] on slot "Add Transit Status" at bounding box center [0, 0] width 0 height 0
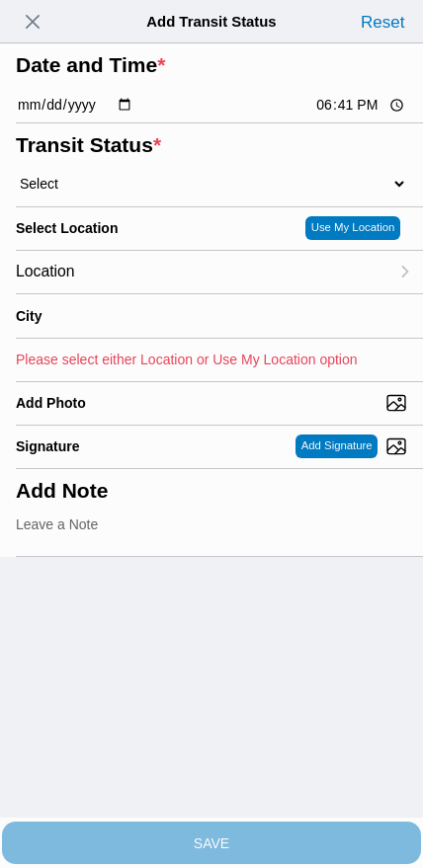
click at [340, 115] on input "18:41" at bounding box center [360, 105] width 93 height 21
type input "14:00"
click at [117, 192] on select "Select Arrive at Drop Off Arrive at Pickup Break Start Break Stop Depart Drop O…" at bounding box center [211, 184] width 391 height 18
select select "DPTPULOC"
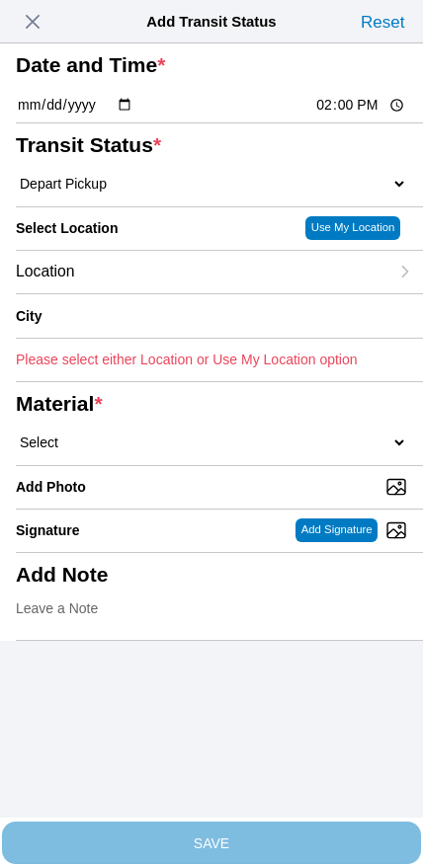
click at [141, 293] on div "Location" at bounding box center [202, 272] width 372 height 42
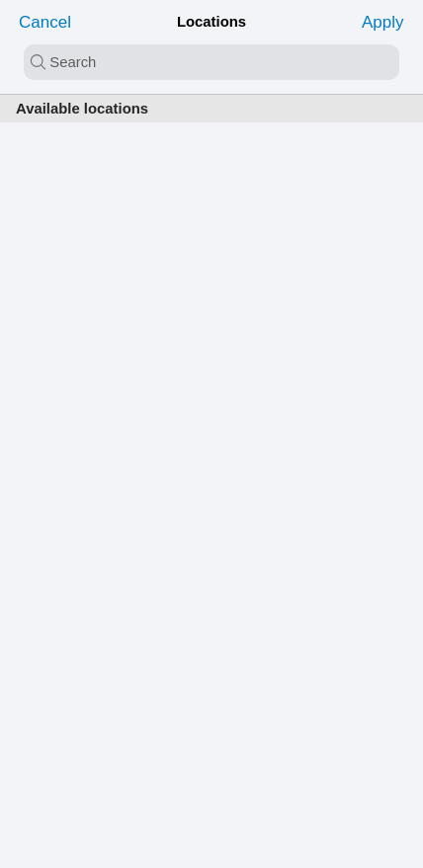
click at [185, 69] on input "search text" at bounding box center [211, 62] width 375 height 36
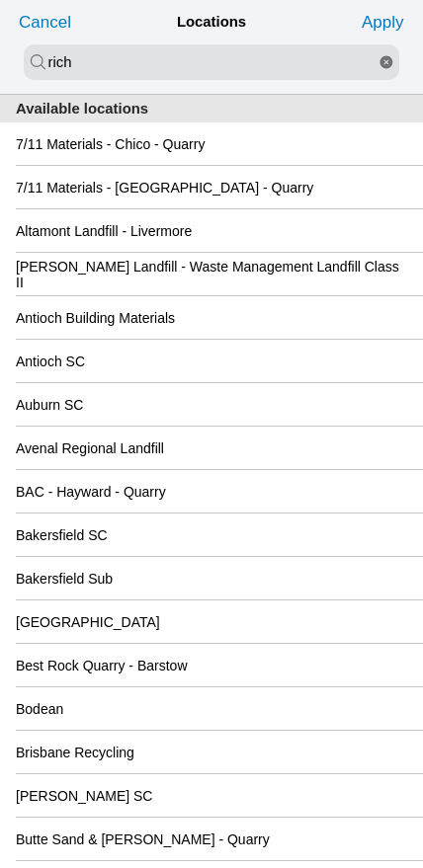
type input "rich"
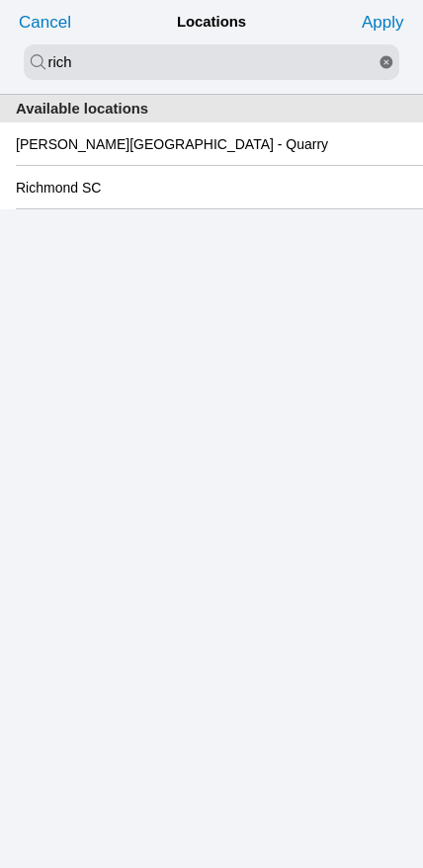
click at [126, 208] on div "Richmond SC" at bounding box center [211, 187] width 391 height 42
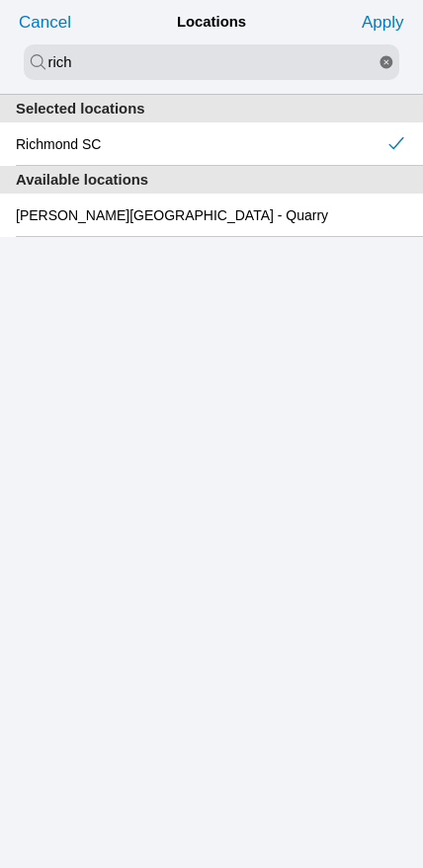
click at [0, 0] on slot "Apply" at bounding box center [0, 0] width 0 height 0
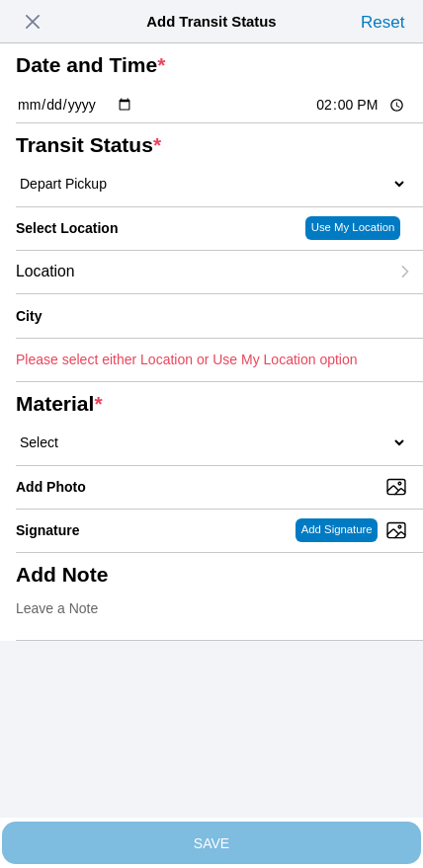
type input "Richmond"
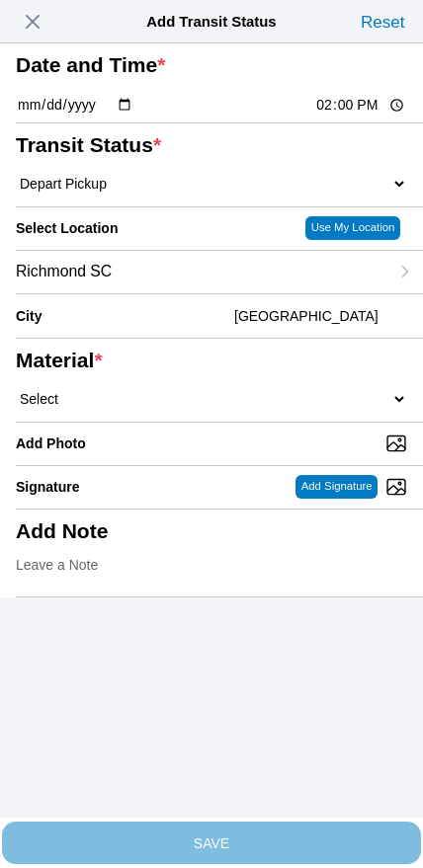
click at [223, 408] on select "Select 1" x 3" Rock 1" x 4" Rock 2" x 4" Rock Asphalt Cold Patch Backfill Spec …" at bounding box center [211, 399] width 391 height 18
select select "708654"
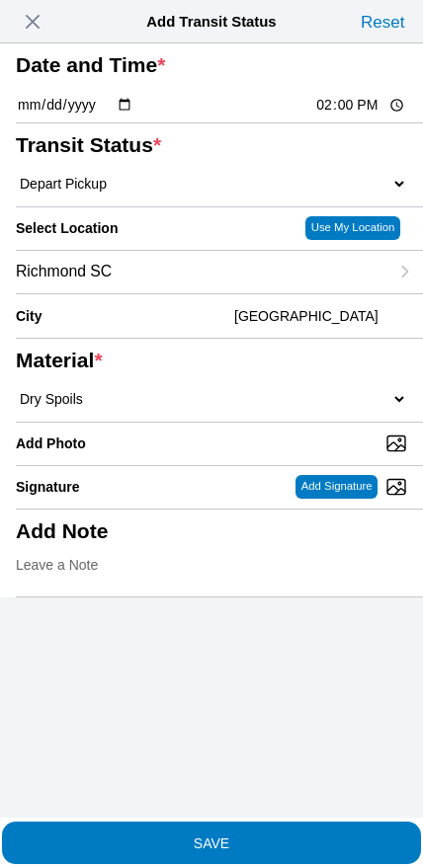
click at [270, 835] on span "SAVE" at bounding box center [211, 842] width 391 height 14
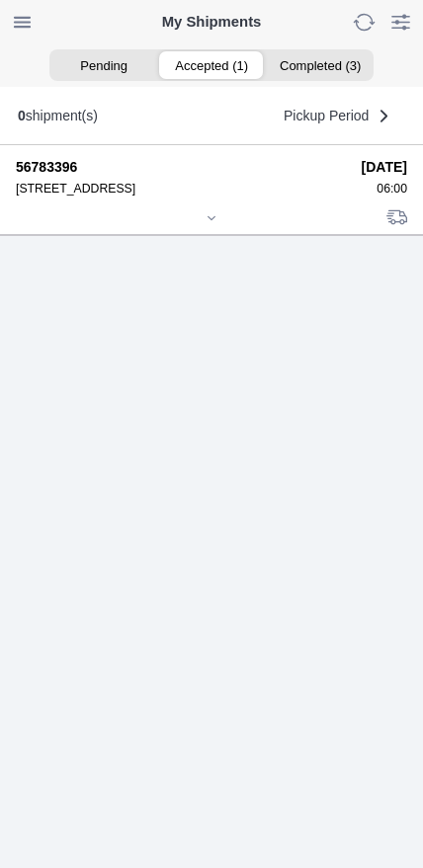
click at [205, 227] on div at bounding box center [211, 219] width 391 height 15
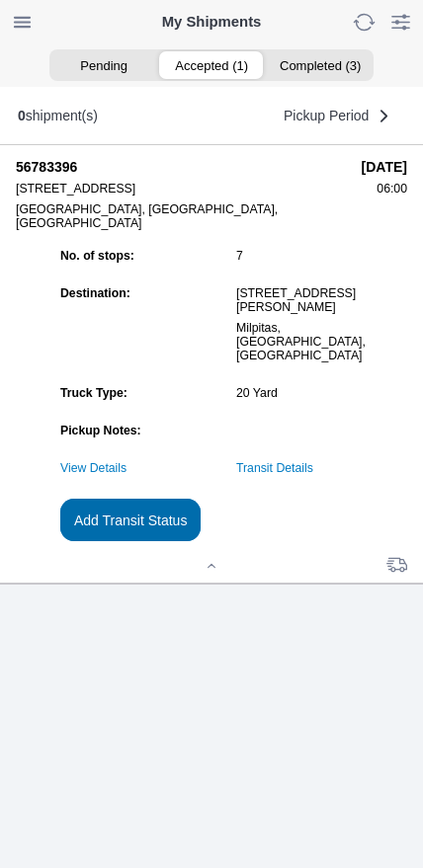
click at [0, 0] on slot "Add Transit Status" at bounding box center [0, 0] width 0 height 0
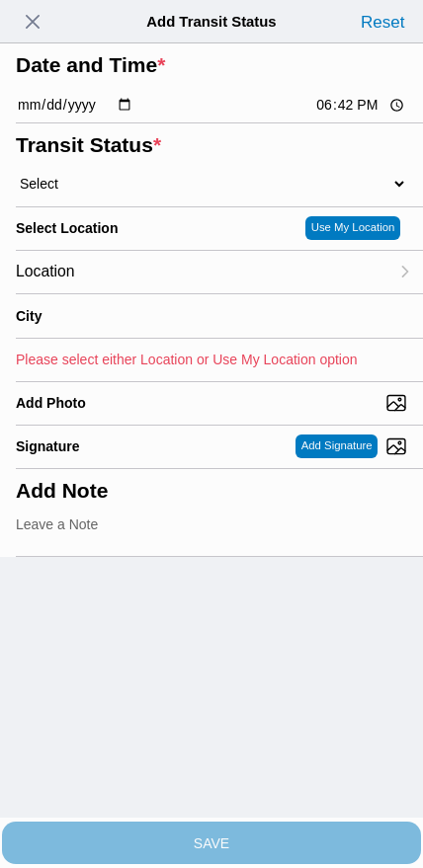
click at [336, 115] on input "18:42" at bounding box center [360, 105] width 93 height 21
type input "16:00"
click at [106, 192] on select "Select Arrive at Drop Off Arrive at Pickup Break Start Break Stop Depart Drop O…" at bounding box center [211, 184] width 391 height 18
select select "BREAKSTART"
click at [153, 293] on div "Location" at bounding box center [202, 272] width 372 height 42
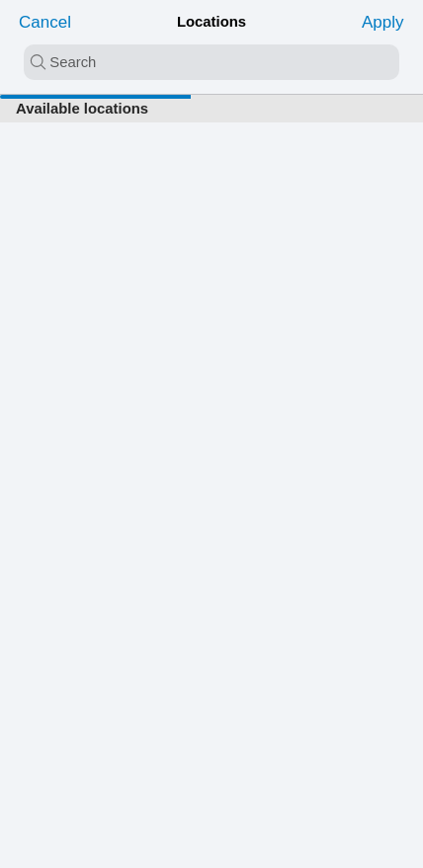
click at [181, 71] on input "search text" at bounding box center [211, 62] width 375 height 36
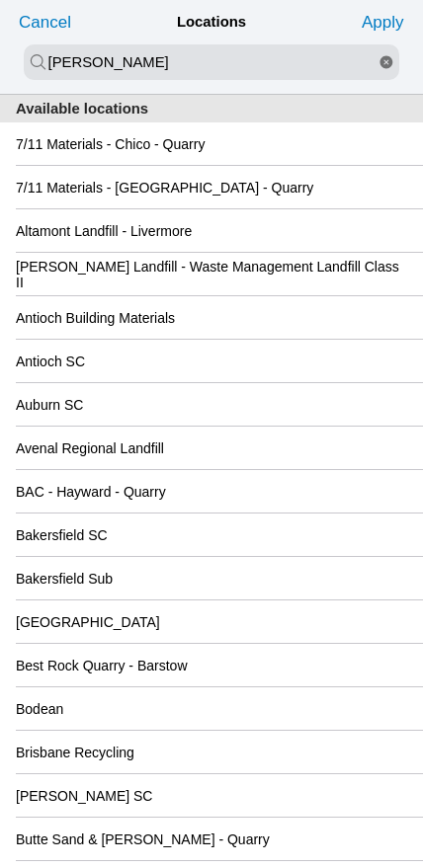
type input "newby"
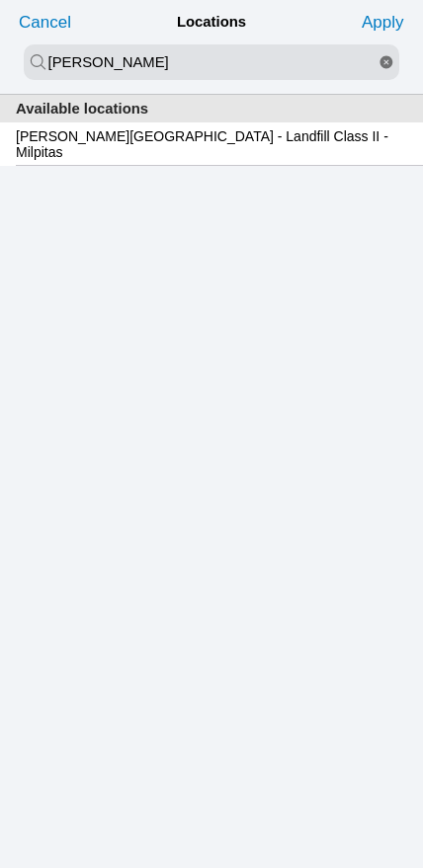
click at [0, 0] on slot "Newby Island - Landfill Class II - Milpitas" at bounding box center [0, 0] width 0 height 0
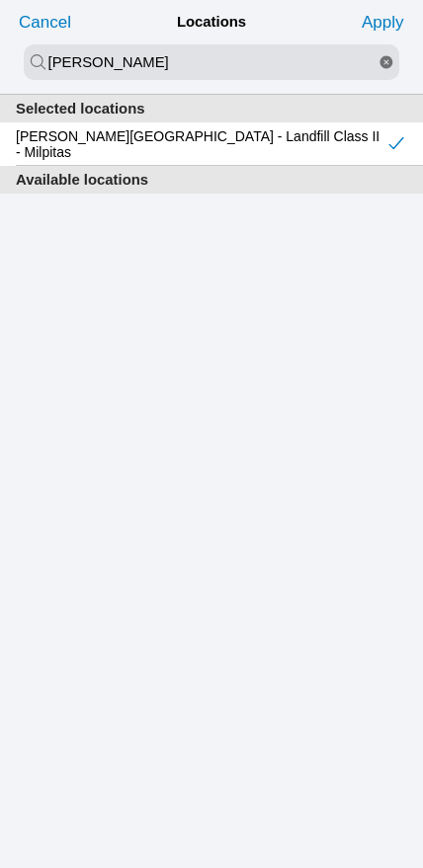
click at [0, 0] on slot "Apply" at bounding box center [0, 0] width 0 height 0
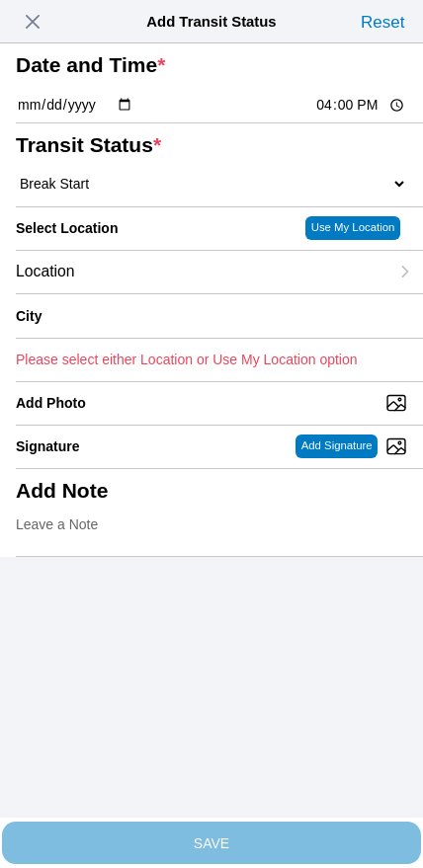
type input "Milpitas"
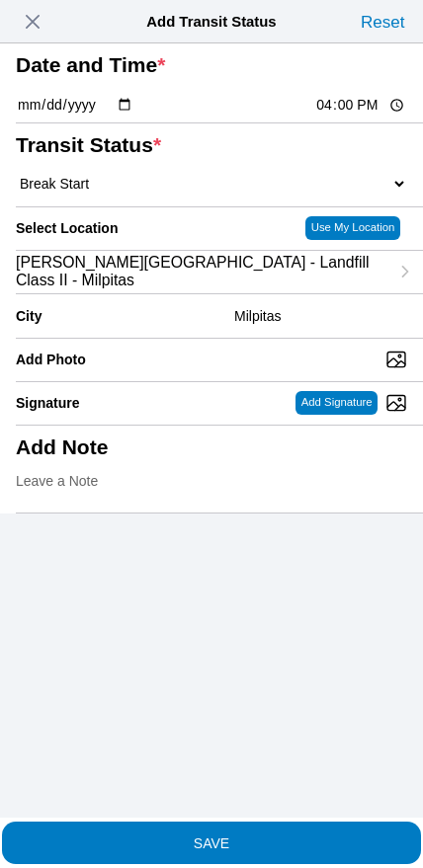
click at [0, 0] on slot "SAVE" at bounding box center [0, 0] width 0 height 0
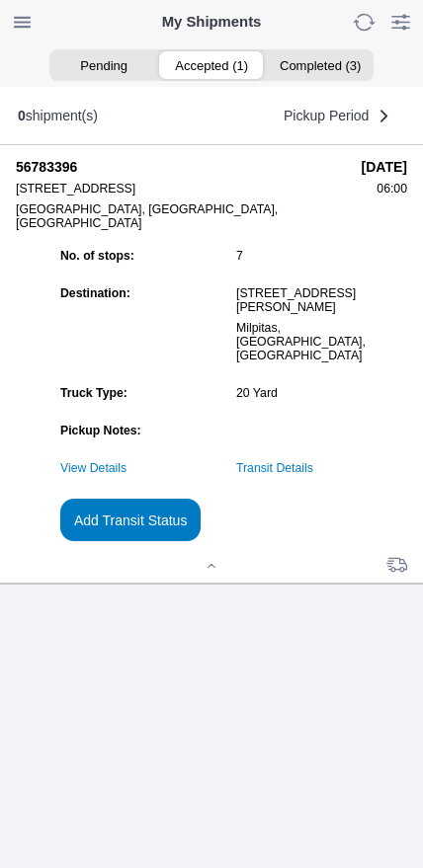
click at [0, 0] on slot "Add Transit Status" at bounding box center [0, 0] width 0 height 0
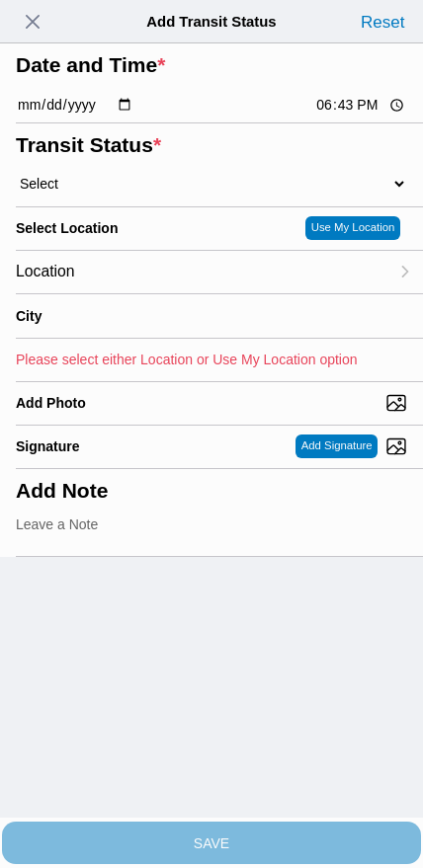
click at [353, 115] on input "18:43" at bounding box center [360, 105] width 93 height 21
type input "16:30"
click at [117, 206] on div "Transit Status * Select Arrive at Drop Off Arrive at Pickup Break Start Break S…" at bounding box center [211, 164] width 391 height 83
click at [155, 192] on select "Select Arrive at Drop Off Arrive at Pickup Break Start Break Stop Depart Drop O…" at bounding box center [211, 184] width 391 height 18
select select "BREAKSTOP"
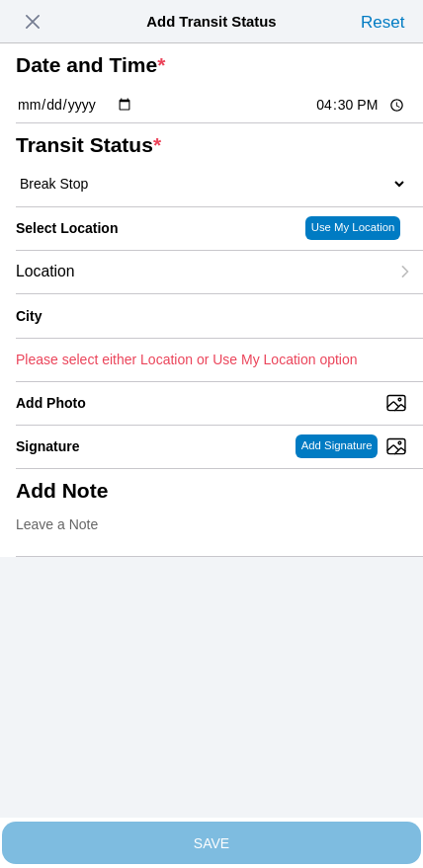
click at [147, 293] on div "Location" at bounding box center [202, 272] width 372 height 42
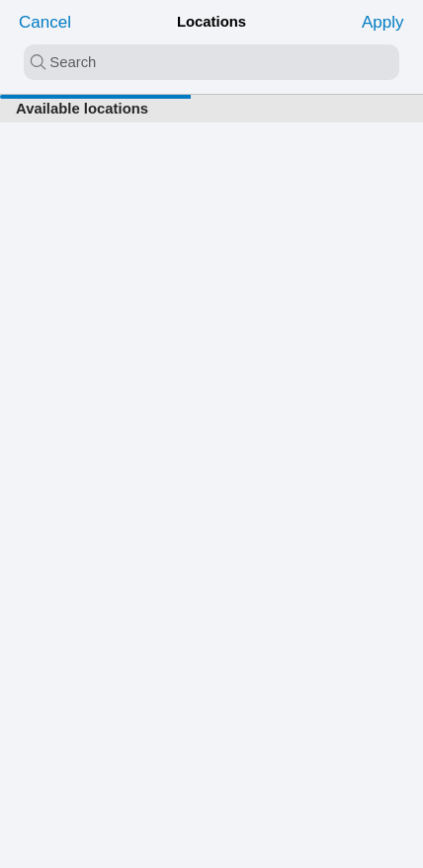
click at [176, 63] on input "search text" at bounding box center [211, 62] width 375 height 36
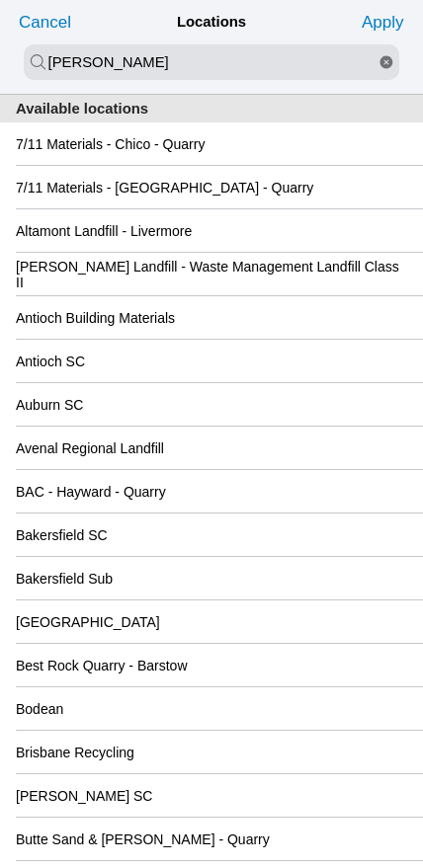
type input "newby"
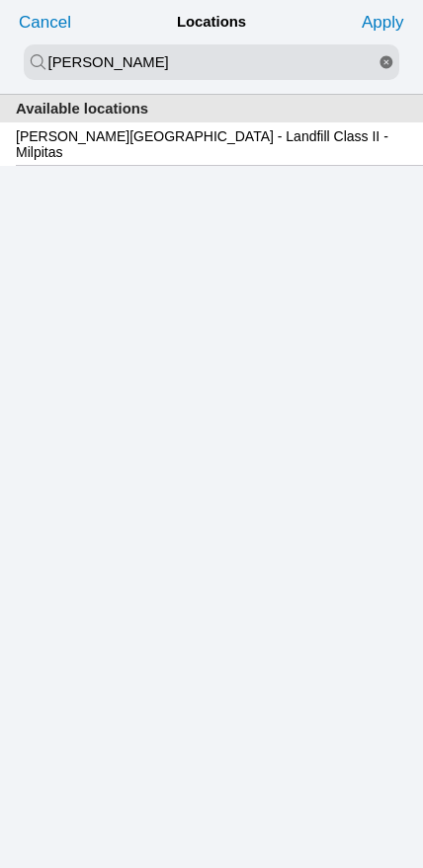
click at [0, 0] on slot "Newby Island - Landfill Class II - Milpitas" at bounding box center [0, 0] width 0 height 0
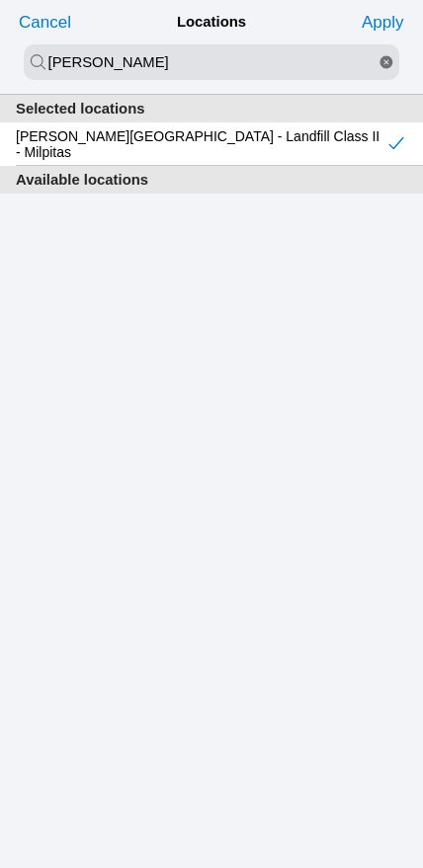
click at [0, 0] on slot "Apply" at bounding box center [0, 0] width 0 height 0
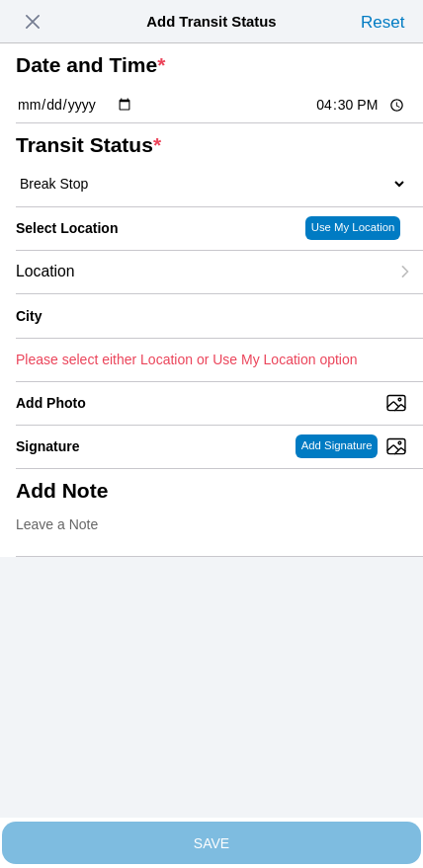
type input "Milpitas"
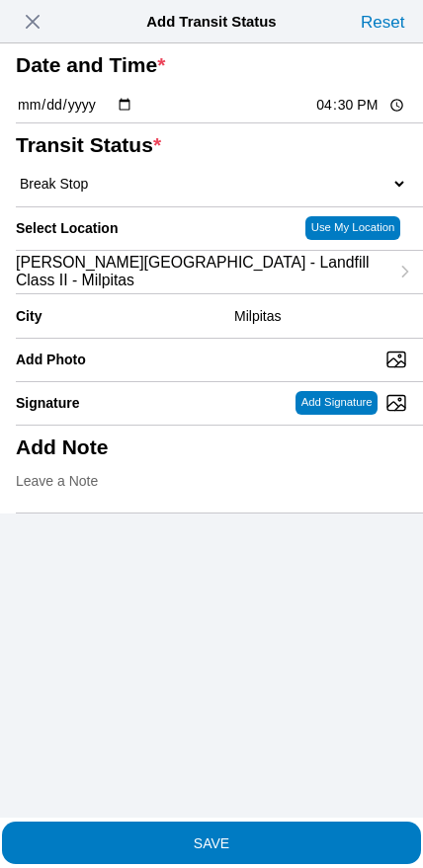
click at [0, 0] on slot "SAVE" at bounding box center [0, 0] width 0 height 0
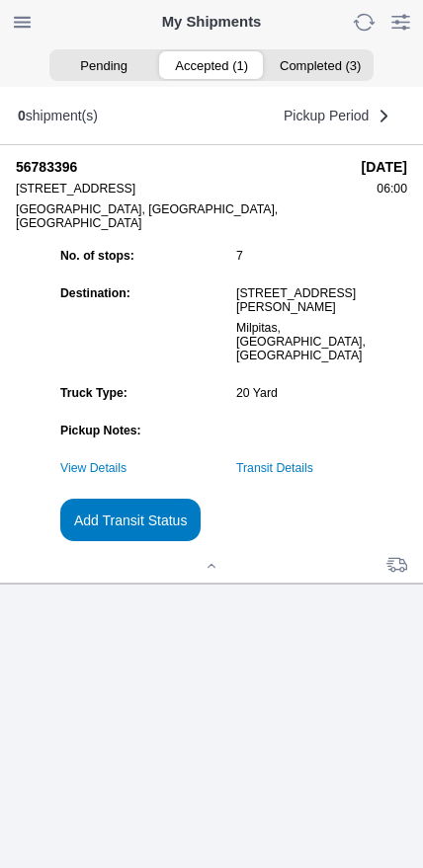
click at [0, 0] on slot "Add Transit Status" at bounding box center [0, 0] width 0 height 0
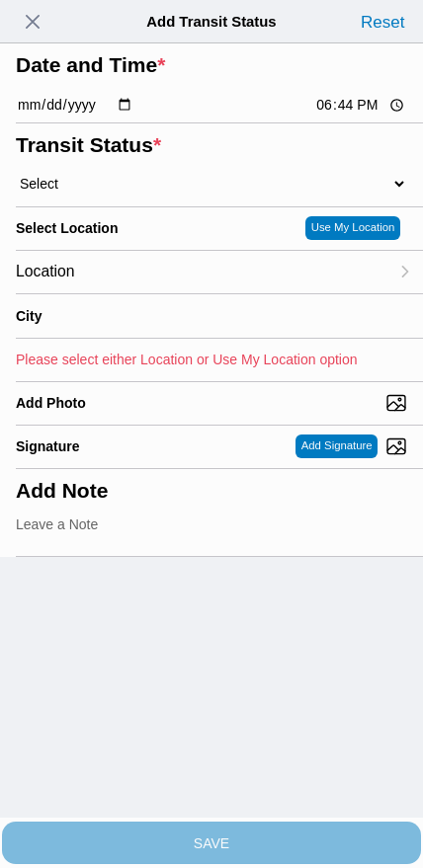
click at [355, 115] on input "18:44" at bounding box center [360, 105] width 93 height 21
type input "17:30"
click at [127, 192] on select "Select Arrive at Drop Off Arrive at Pickup Break Start Break Stop Depart Drop O…" at bounding box center [211, 184] width 391 height 18
select select "DPTDLVLOC"
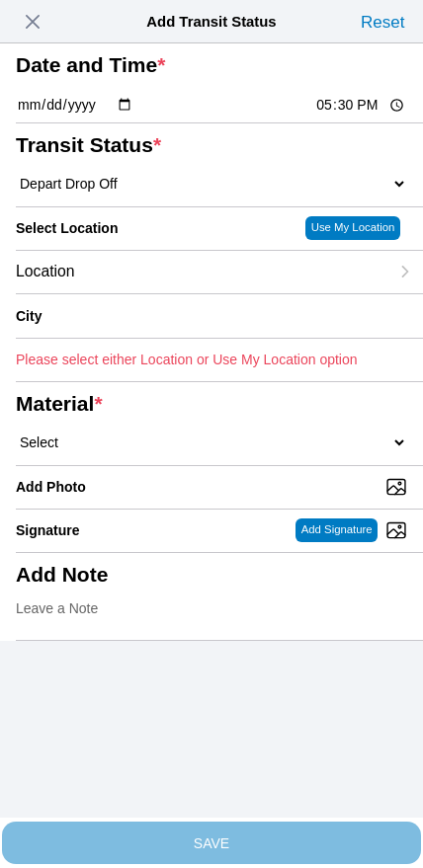
click at [153, 293] on div "Location" at bounding box center [202, 272] width 372 height 42
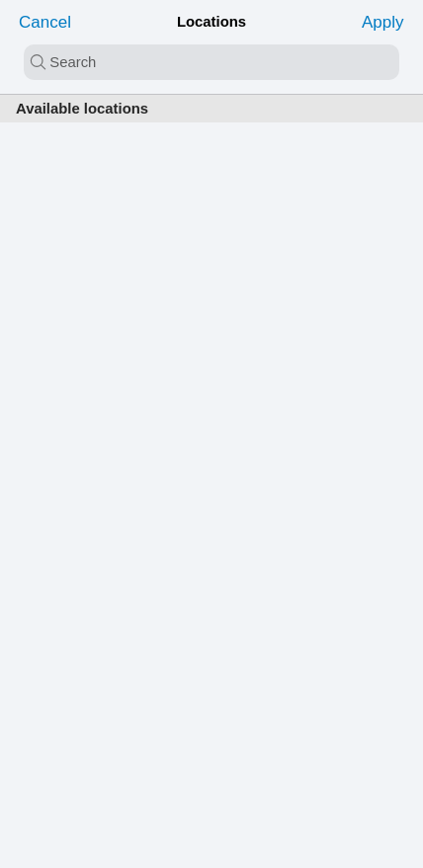
click at [205, 69] on input "search text" at bounding box center [211, 62] width 375 height 36
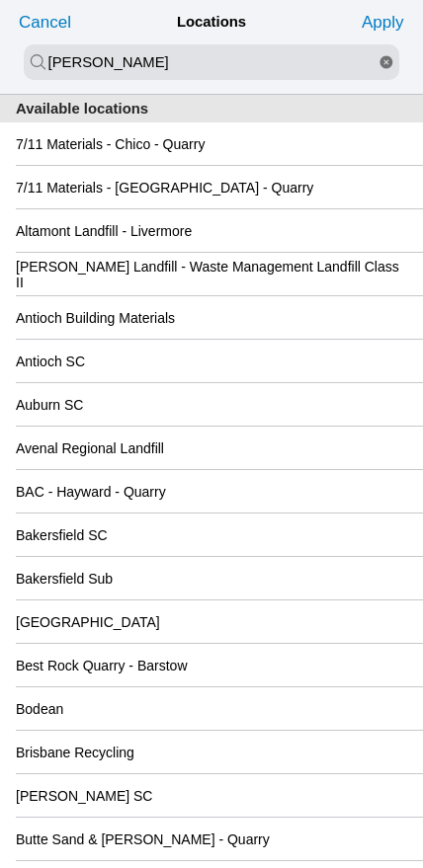
type input "newby"
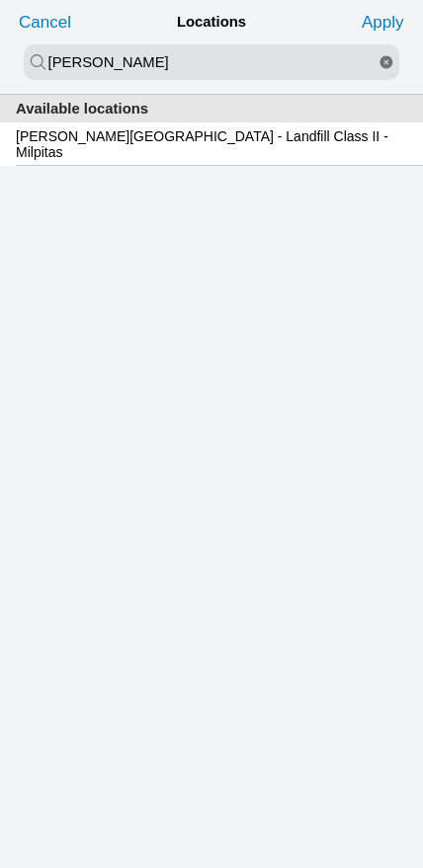
click at [0, 0] on slot "Newby Island - Landfill Class II - Milpitas" at bounding box center [0, 0] width 0 height 0
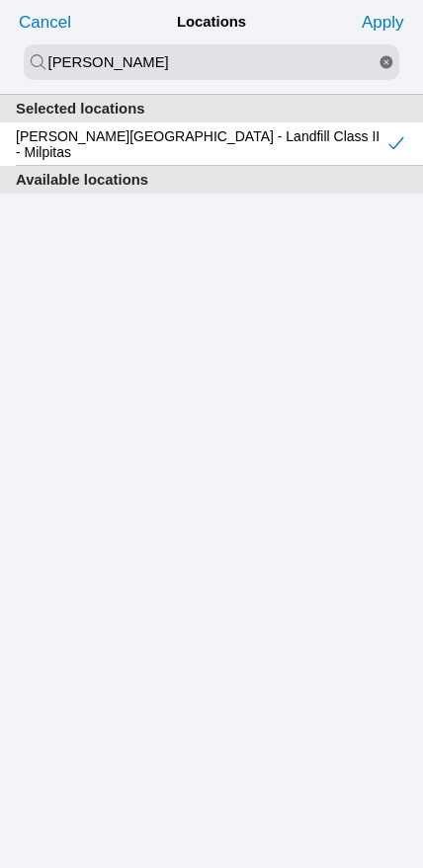
click at [0, 0] on slot "Apply" at bounding box center [0, 0] width 0 height 0
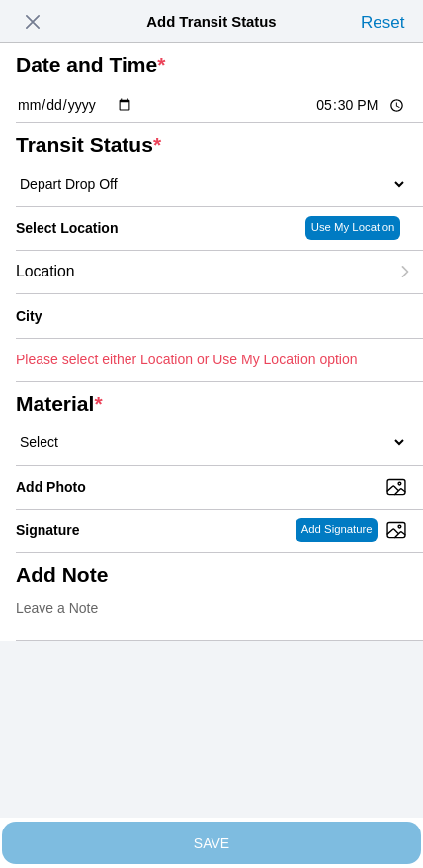
type input "Milpitas"
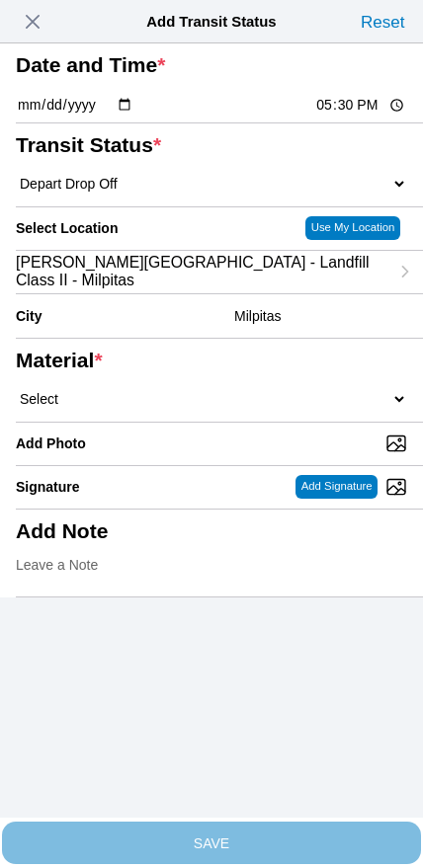
click at [235, 408] on select "Select 1" x 3" Rock 1" x 4" Rock 2" x 4" Rock Asphalt Cold Patch Backfill Spec …" at bounding box center [211, 399] width 391 height 18
select select "708654"
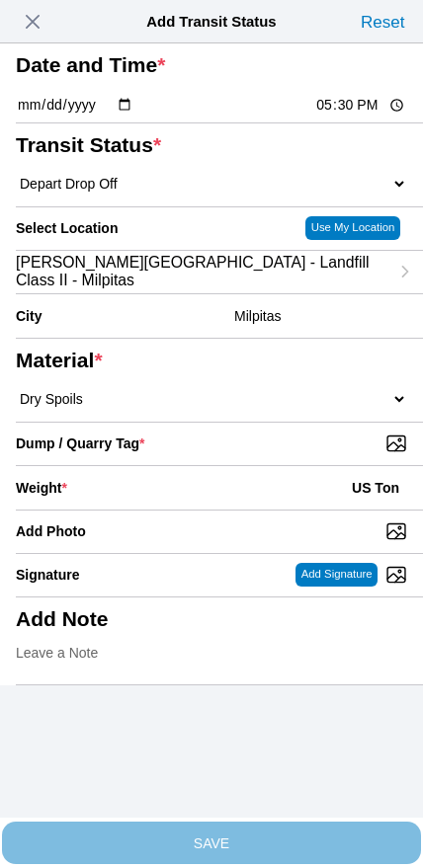
click at [297, 454] on input "Dump / Quarry Tag *" at bounding box center [219, 443] width 407 height 22
type input "C:\fakepath\image.jpg"
click at [198, 509] on div "Weight * US Ton" at bounding box center [211, 487] width 391 height 43
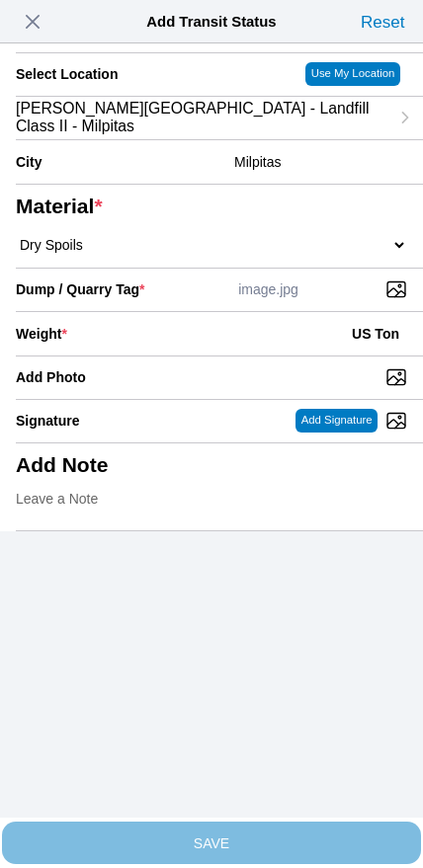
scroll to position [178, 0]
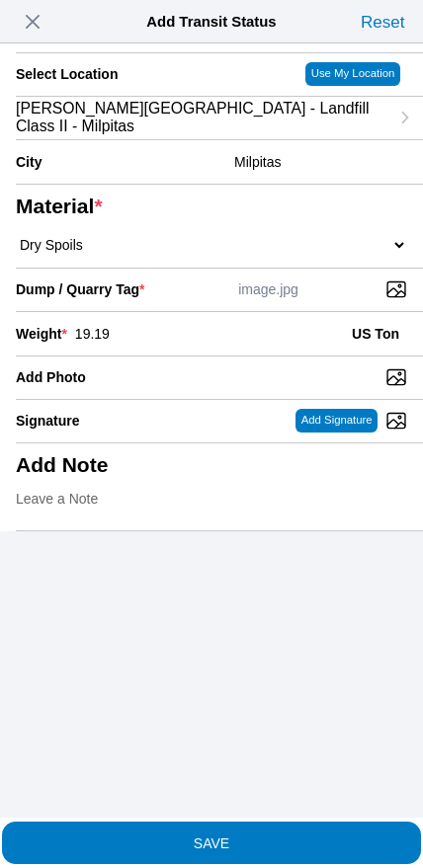
type input "19.19"
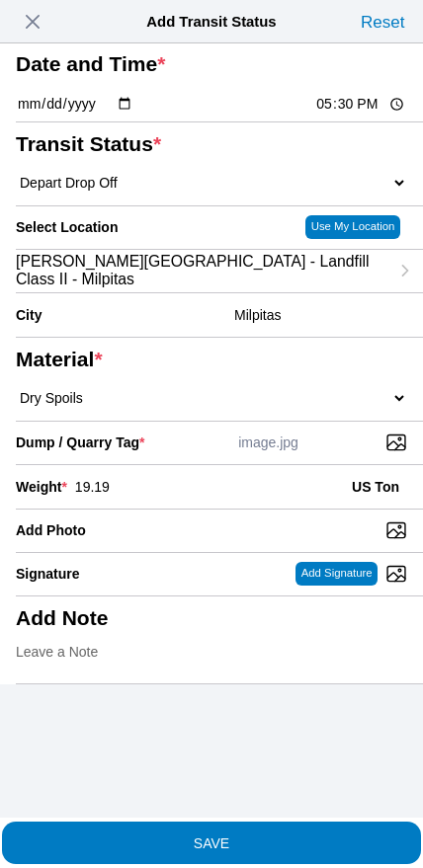
scroll to position [44, 0]
click at [260, 836] on span "SAVE" at bounding box center [211, 842] width 391 height 14
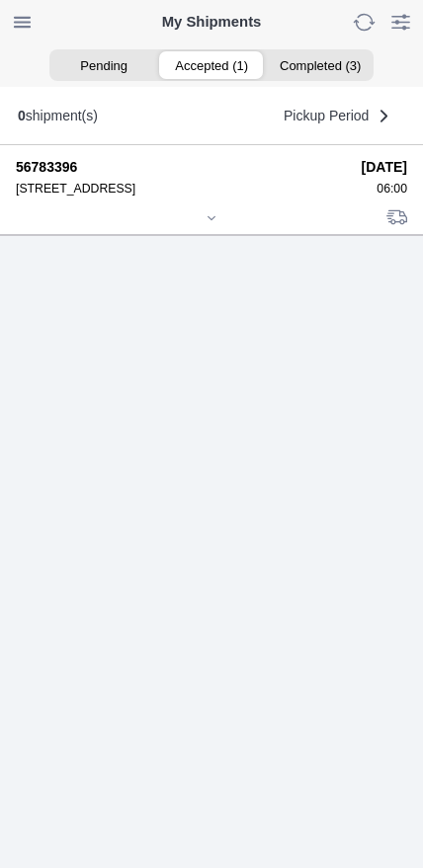
click at [205, 224] on icon at bounding box center [211, 218] width 12 height 12
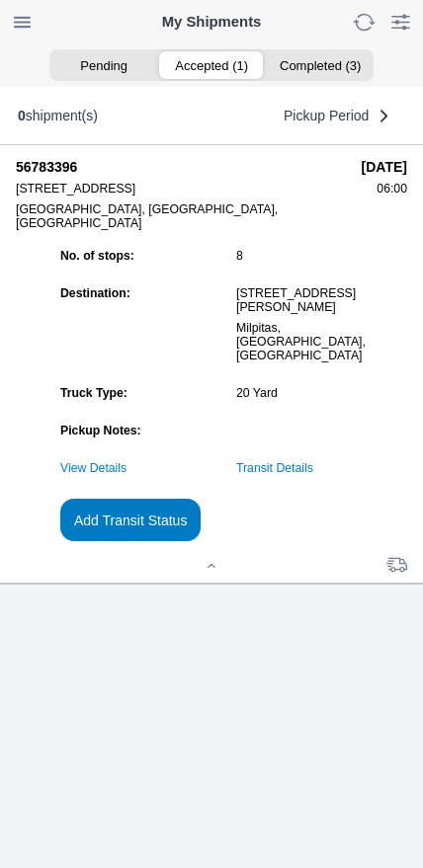
click at [0, 0] on slot "Add Transit Status" at bounding box center [0, 0] width 0 height 0
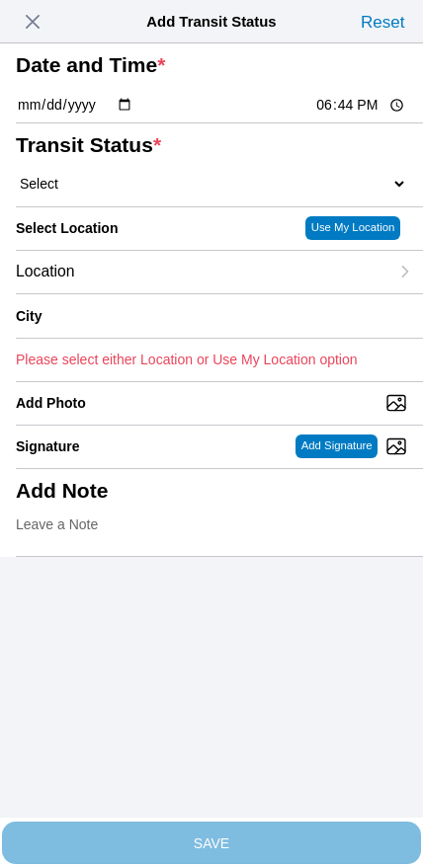
click at [340, 115] on input "18:44" at bounding box center [360, 105] width 93 height 21
type input "19:00"
click at [115, 192] on select "Select Arrive at Drop Off Arrive at Pickup Break Start Break Stop Depart Drop O…" at bounding box center [211, 184] width 391 height 18
select select "DELIVRED"
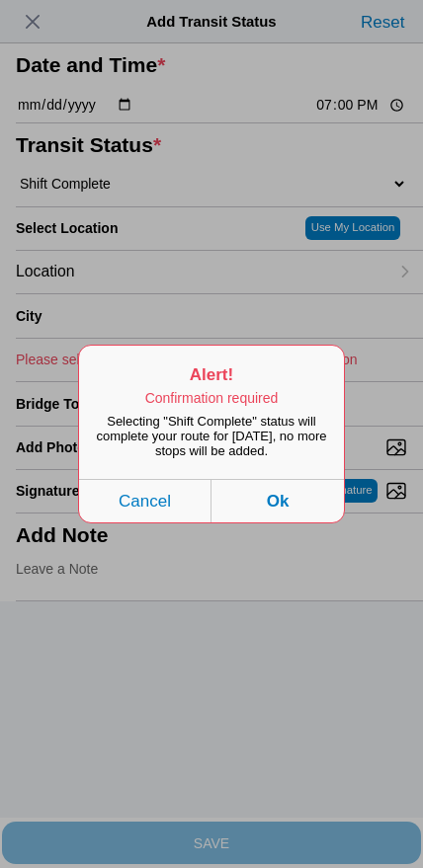
click at [301, 522] on button "Ok" at bounding box center [277, 500] width 132 height 43
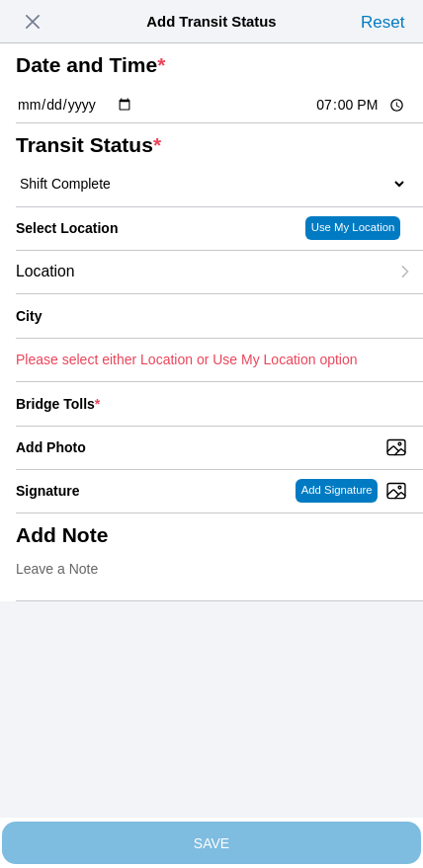
click at [153, 293] on div "Location" at bounding box center [202, 272] width 372 height 42
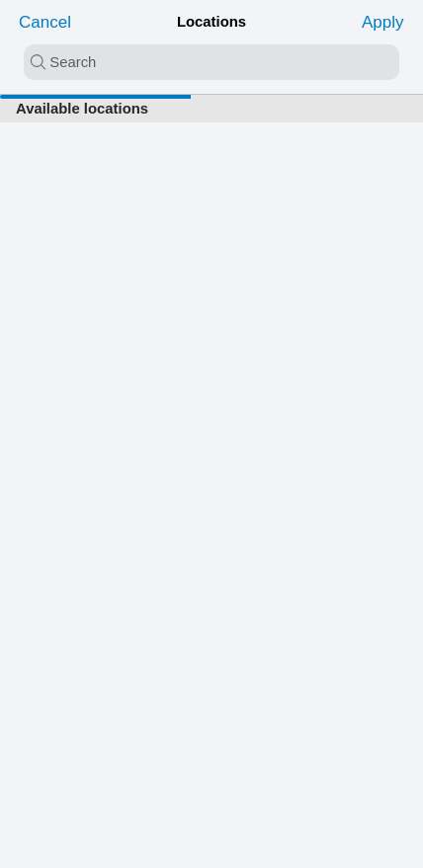
click at [179, 57] on input "search text" at bounding box center [211, 62] width 375 height 36
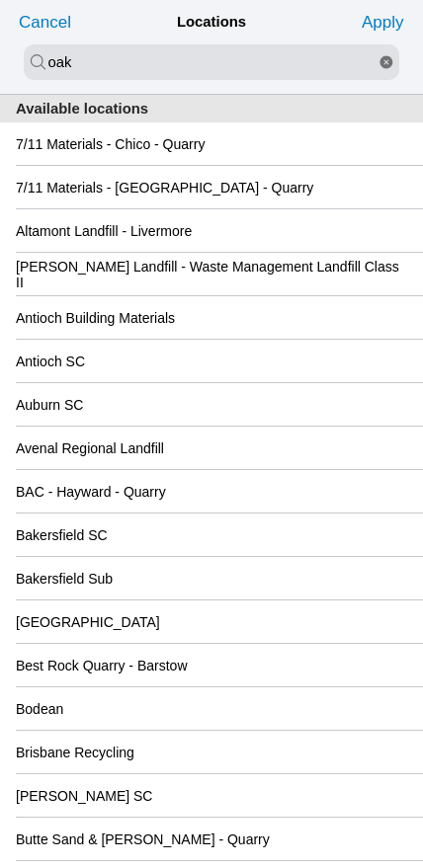
type input "oak"
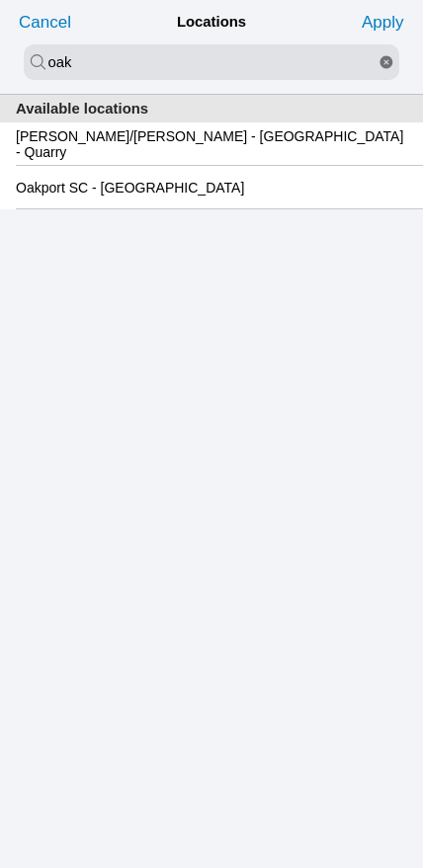
click at [0, 0] on slot "Oakport SC - Oakland" at bounding box center [0, 0] width 0 height 0
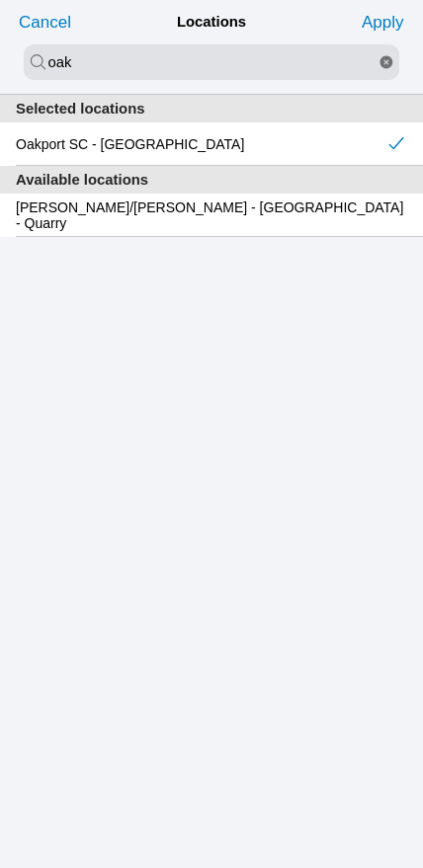
click at [0, 0] on slot "Apply" at bounding box center [0, 0] width 0 height 0
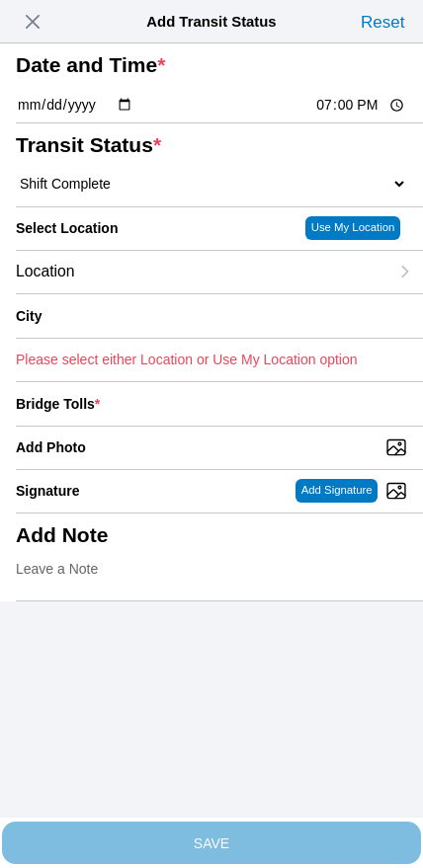
type input "Oakland"
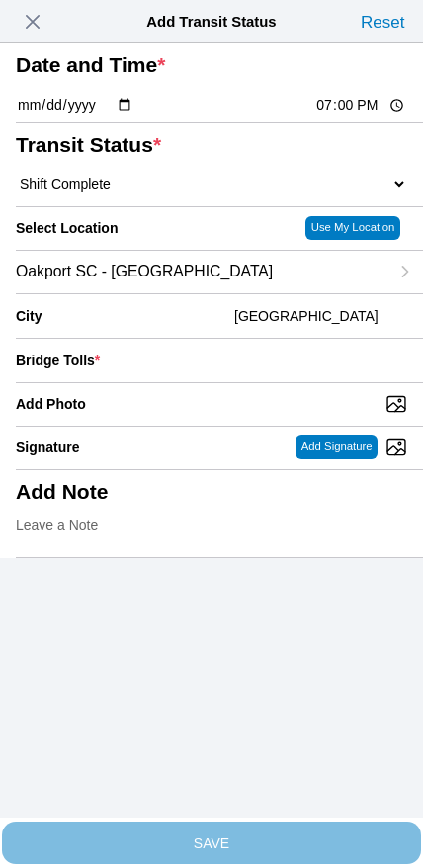
click at [254, 415] on input "Add Photo" at bounding box center [219, 404] width 407 height 22
click at [231, 415] on input "Add Photo" at bounding box center [219, 404] width 407 height 22
type input "C:\fakepath\IMG_6973.jpeg"
click at [278, 382] on input "number" at bounding box center [257, 360] width 299 height 43
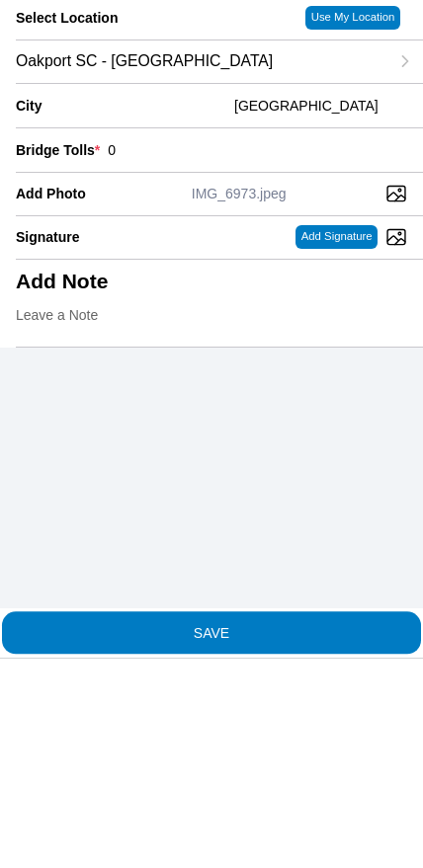
type input "0"
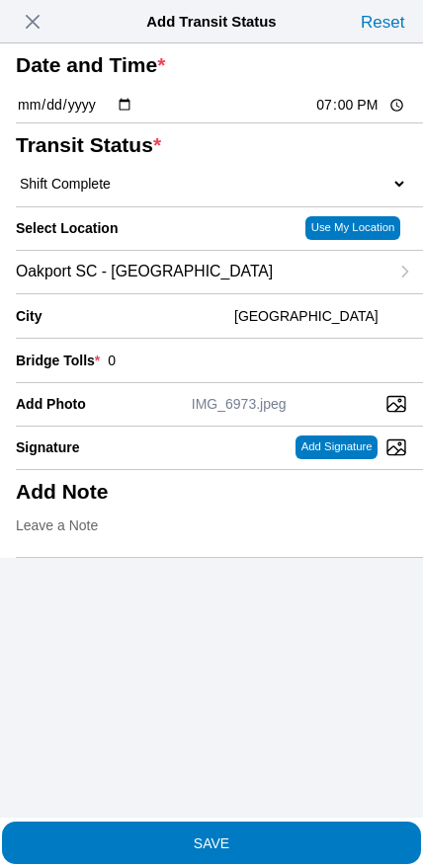
click at [285, 840] on button "SAVE" at bounding box center [211, 842] width 419 height 42
